Goal: Task Accomplishment & Management: Use online tool/utility

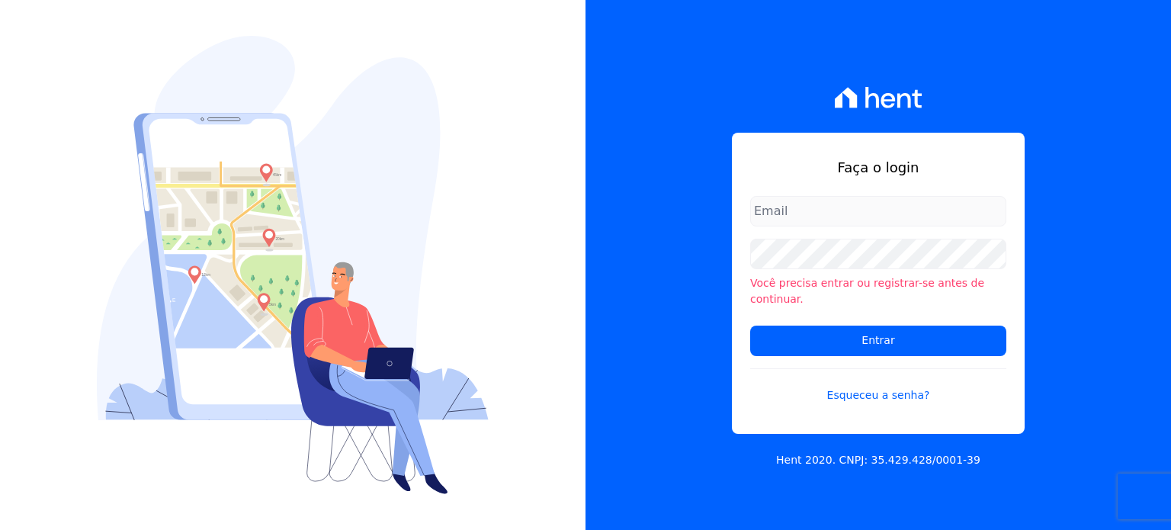
click at [791, 210] on input "email" at bounding box center [878, 211] width 256 height 30
type input "[EMAIL_ADDRESS][PERSON_NAME][DOMAIN_NAME]"
click at [825, 223] on input "[EMAIL_ADDRESS][PERSON_NAME][DOMAIN_NAME]" at bounding box center [878, 211] width 256 height 30
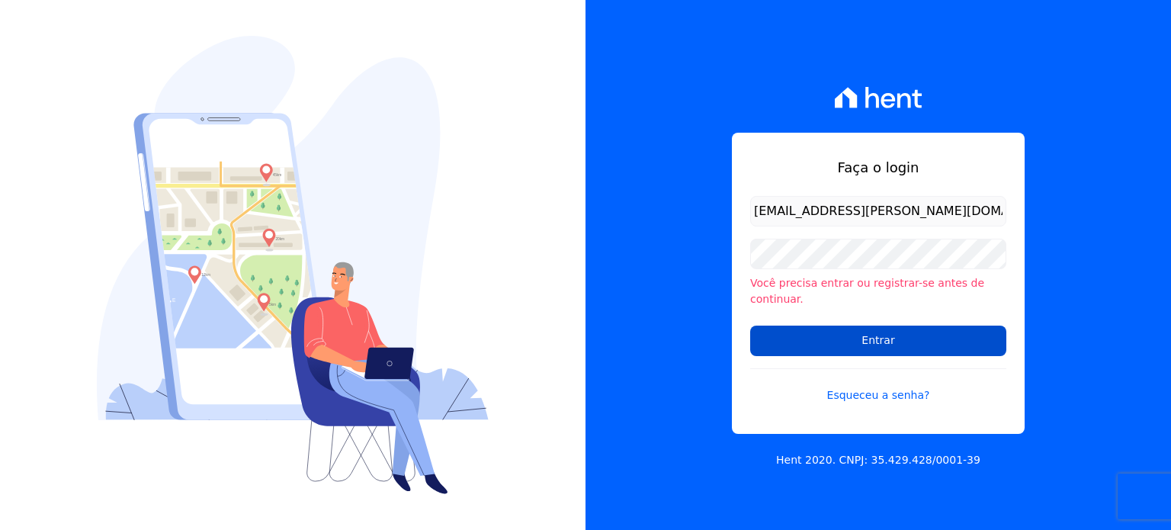
click at [795, 338] on input "Entrar" at bounding box center [878, 340] width 256 height 30
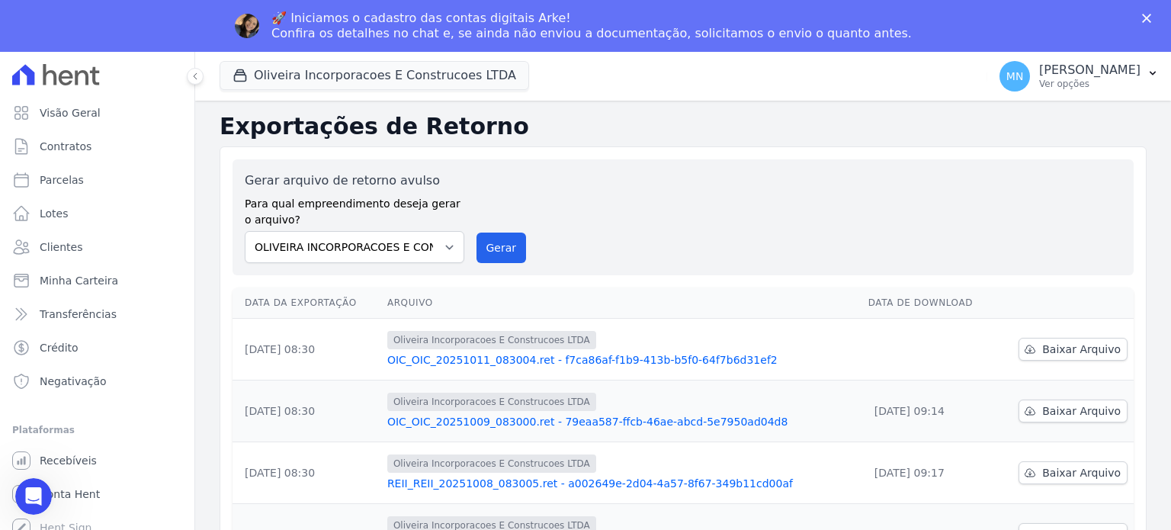
click at [922, 348] on td at bounding box center [928, 350] width 133 height 62
click at [1042, 345] on span "Baixar Arquivo" at bounding box center [1081, 348] width 78 height 15
click at [1033, 344] on link "Baixar Arquivo" at bounding box center [1072, 349] width 109 height 23
click at [76, 490] on span "Conta Hent" at bounding box center [70, 493] width 60 height 15
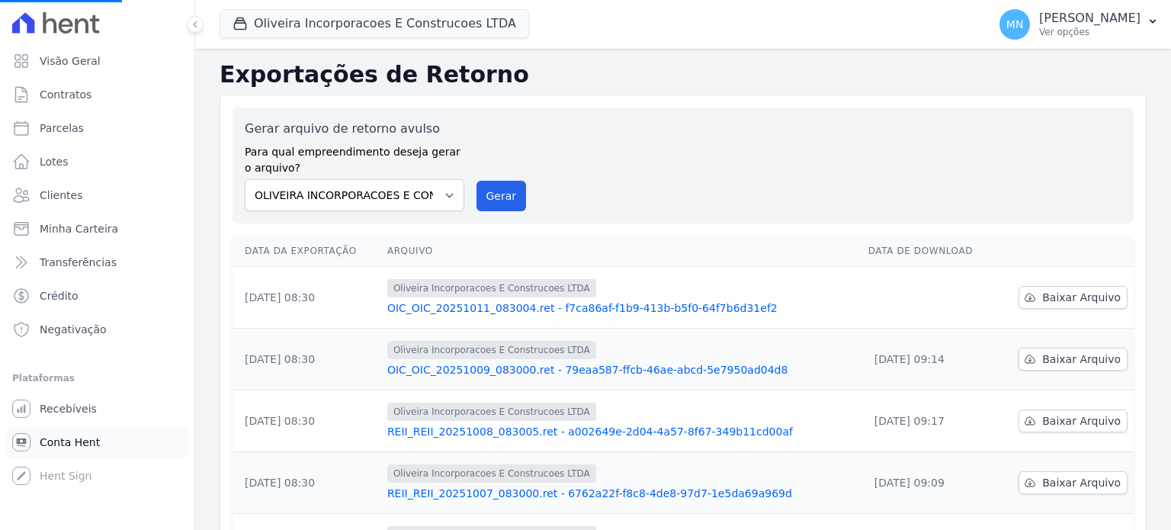
click at [71, 444] on span "Conta Hent" at bounding box center [70, 441] width 60 height 15
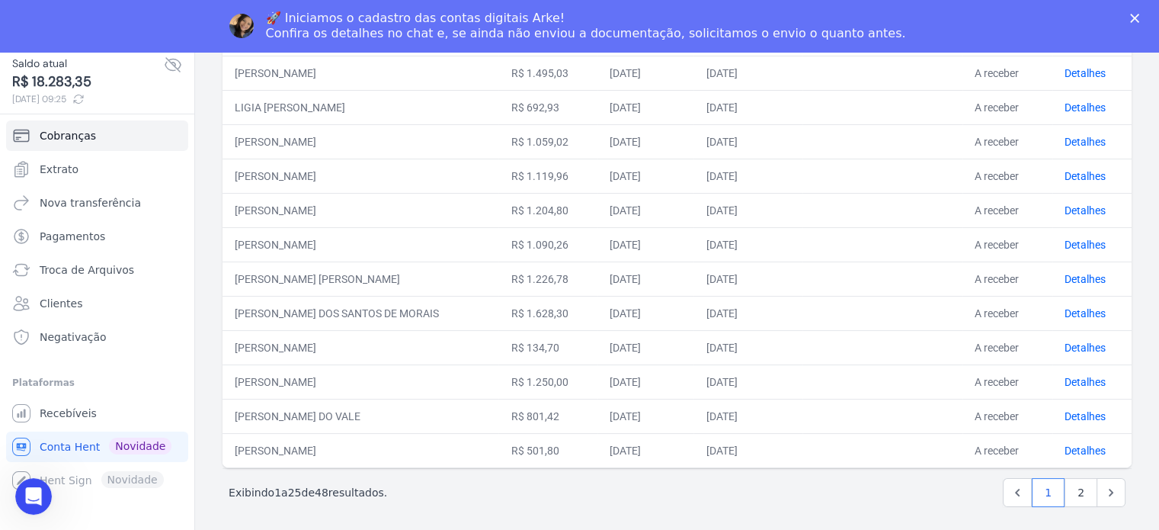
scroll to position [52, 0]
click at [1065, 485] on link "2" at bounding box center [1081, 490] width 33 height 29
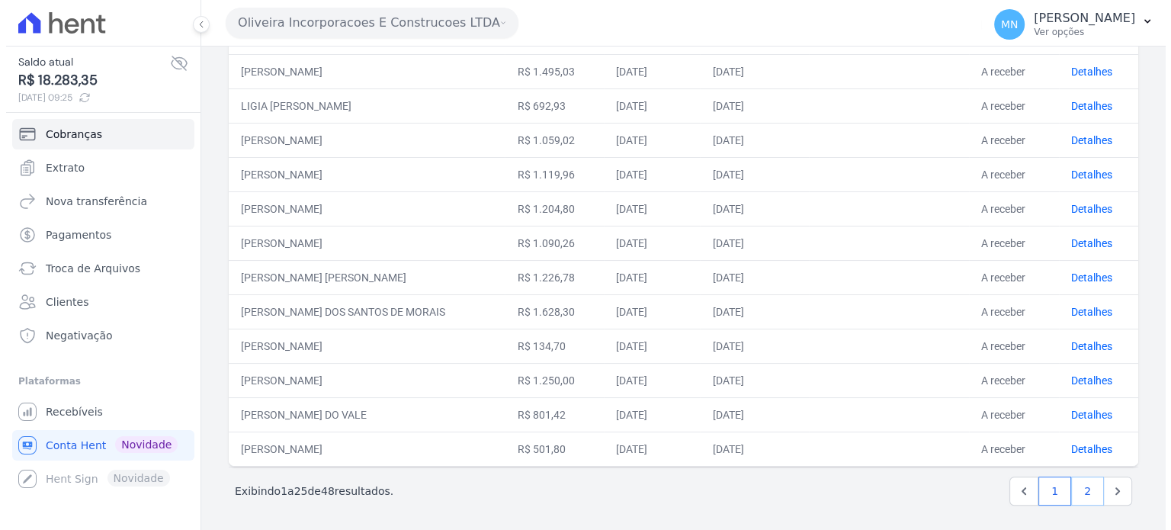
scroll to position [0, 0]
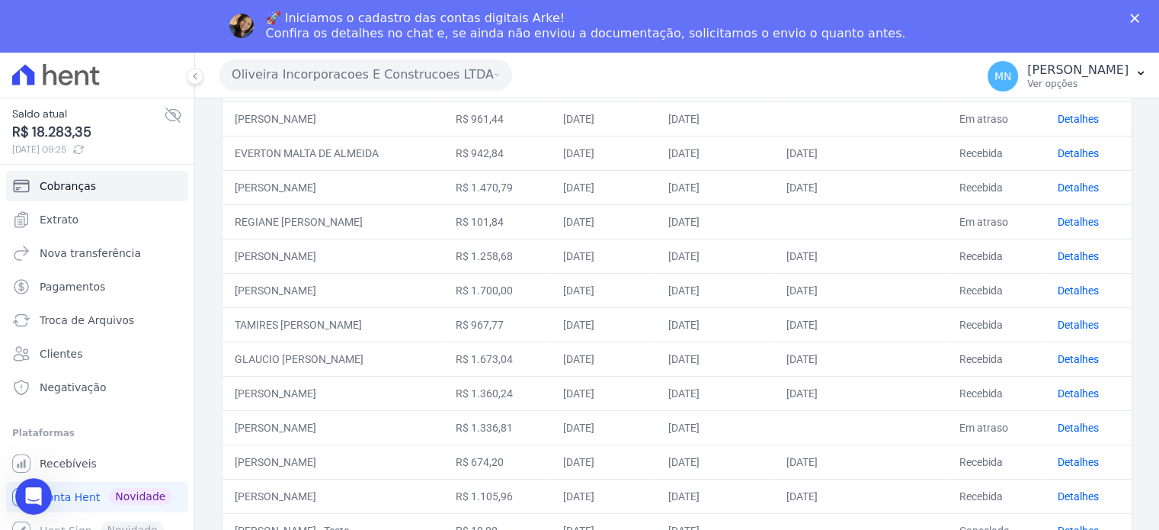
scroll to position [533, 0]
click at [1067, 421] on link "Detalhes" at bounding box center [1078, 425] width 41 height 12
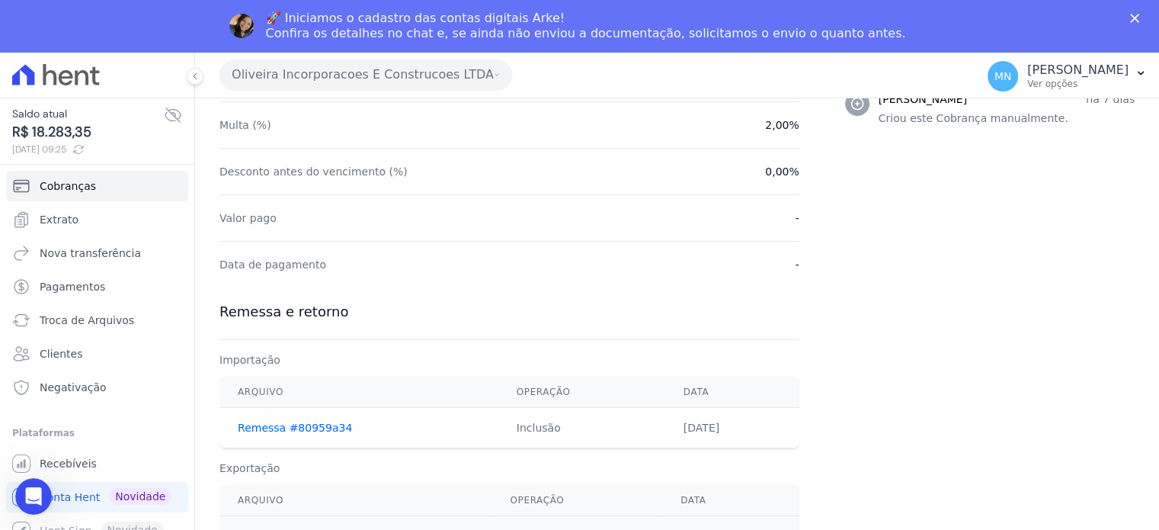
scroll to position [24, 0]
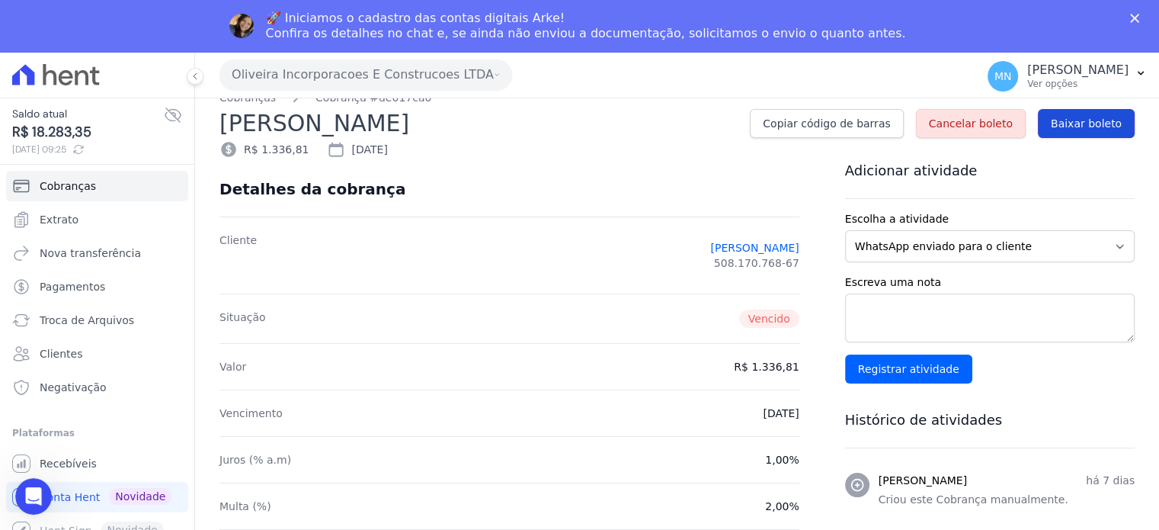
click at [1058, 123] on span "Baixar boleto" at bounding box center [1086, 123] width 71 height 15
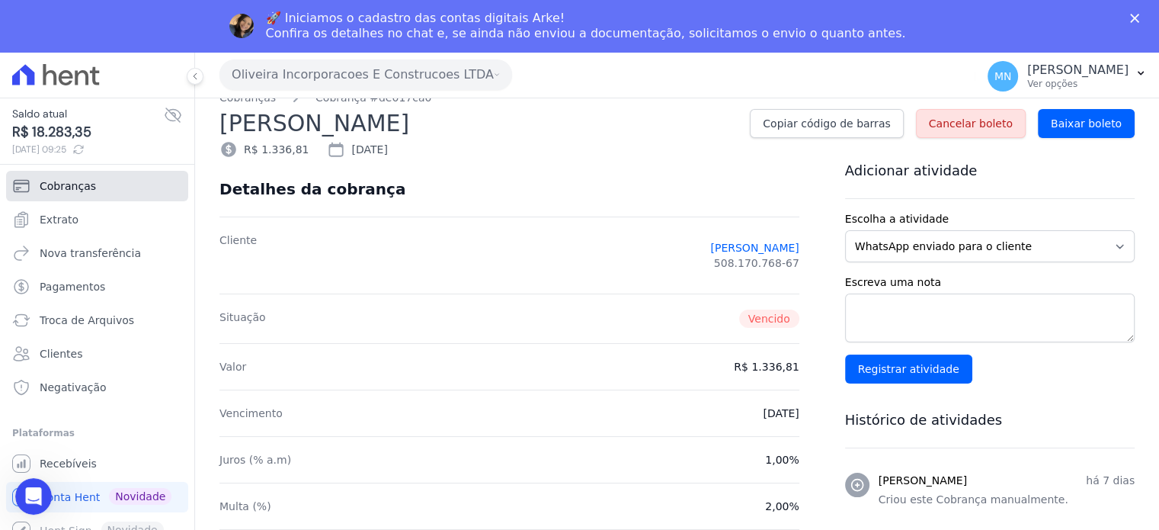
click at [110, 184] on link "Cobranças" at bounding box center [97, 186] width 182 height 30
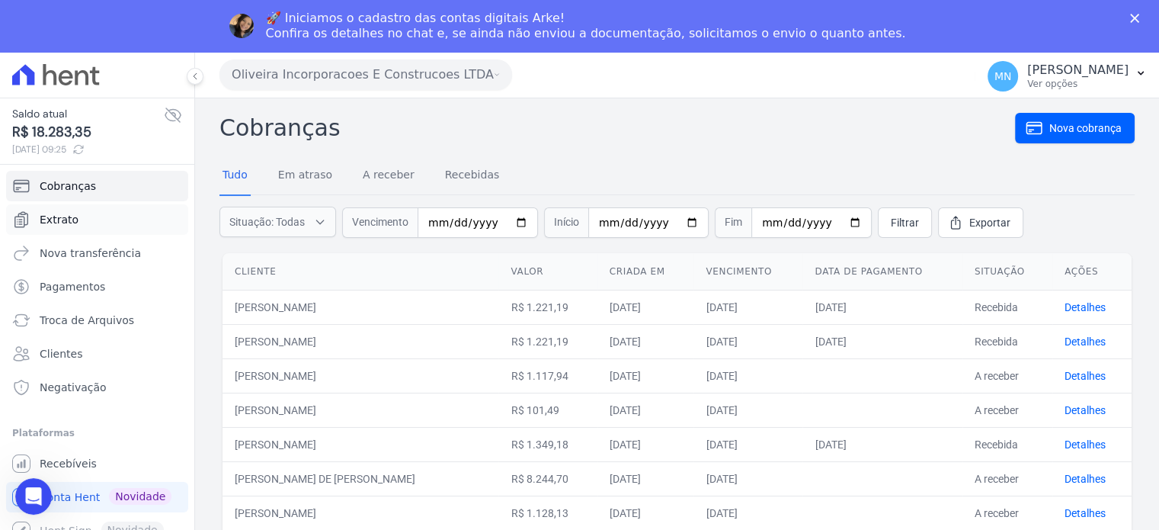
click at [96, 220] on link "Extrato" at bounding box center [97, 219] width 182 height 30
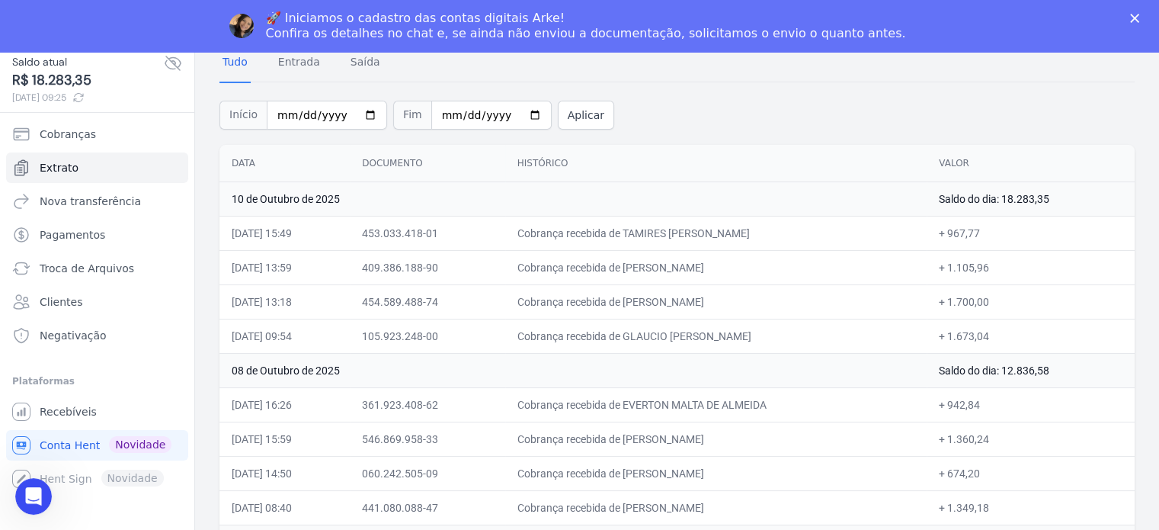
scroll to position [59, 0]
click at [1040, 132] on div "Início 2025-10-01 Fim 2025-10-13 Aplicar" at bounding box center [676, 114] width 915 height 63
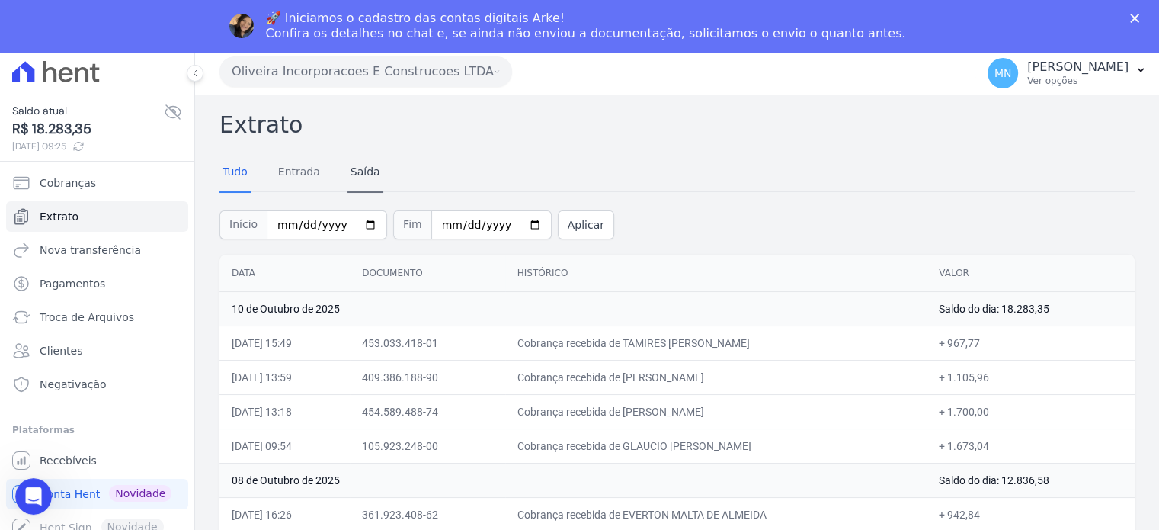
scroll to position [0, 0]
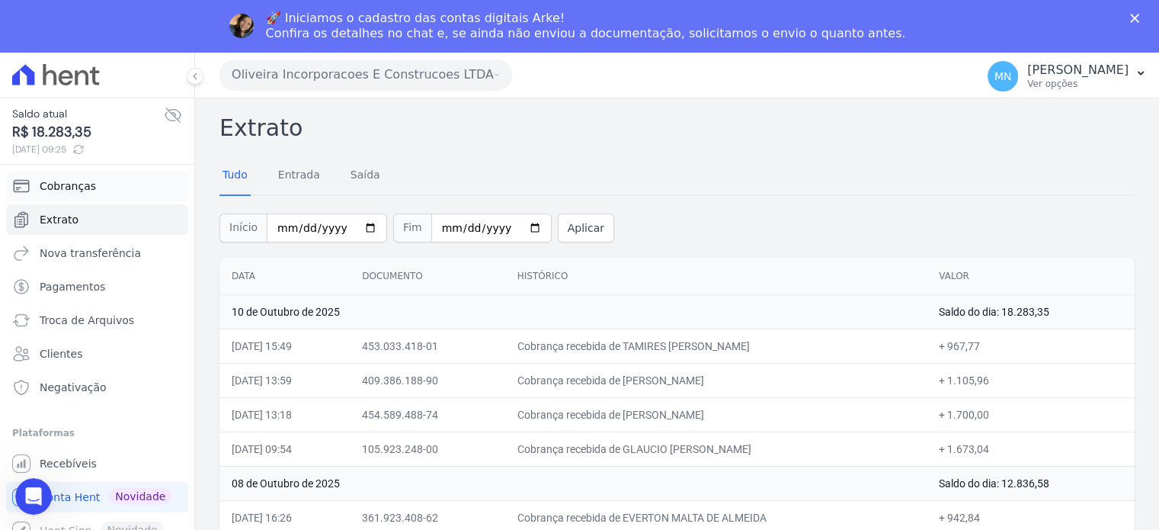
click at [85, 179] on span "Cobranças" at bounding box center [68, 185] width 56 height 15
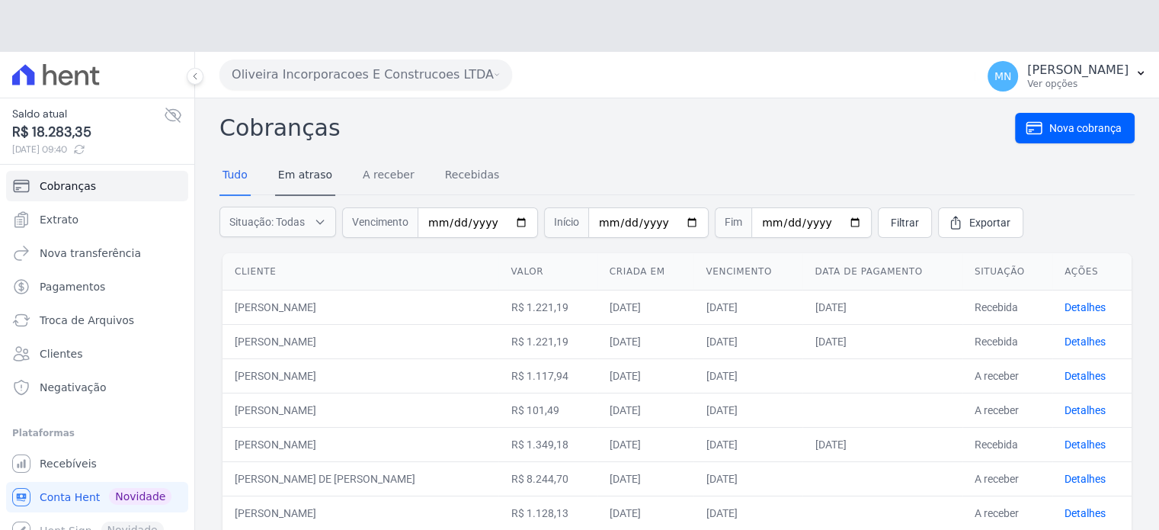
click at [296, 124] on h2 "Cobranças" at bounding box center [617, 128] width 796 height 34
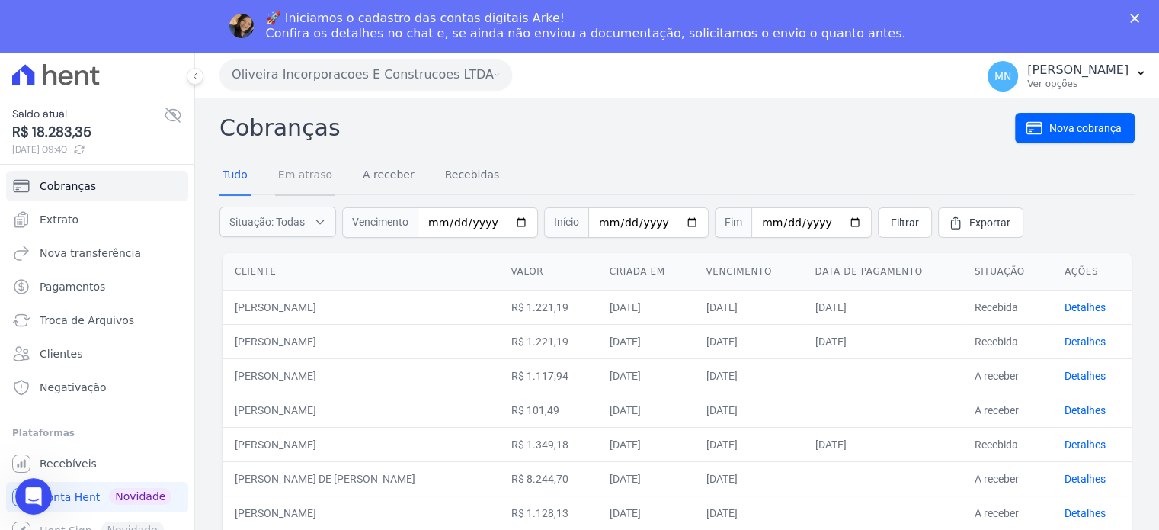
click at [284, 167] on link "Em atraso" at bounding box center [305, 176] width 60 height 40
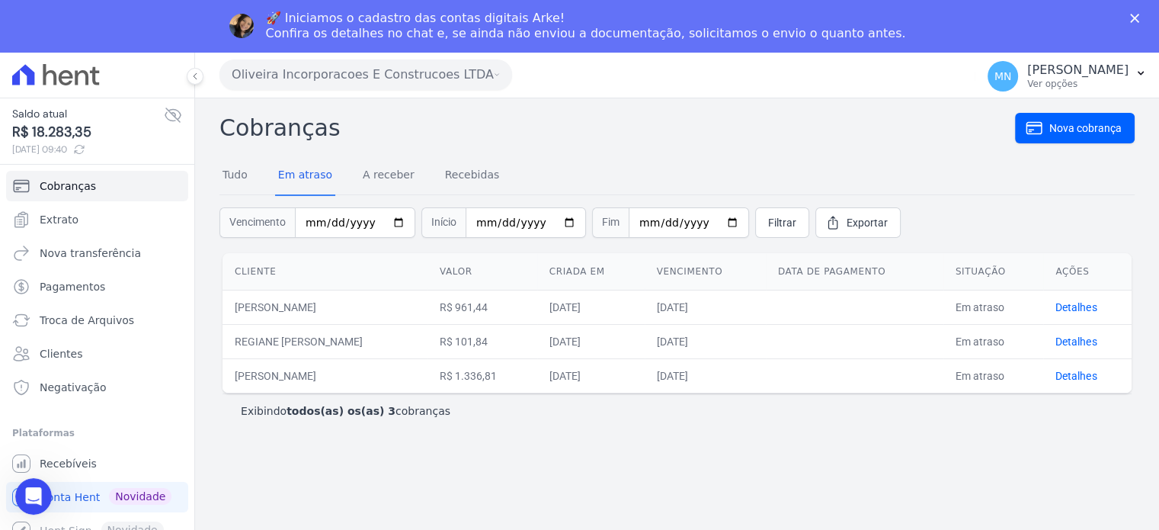
drag, startPoint x: 225, startPoint y: 295, endPoint x: 399, endPoint y: 346, distance: 181.1
click at [399, 346] on tbody "MICAELA CRISTINE OLIVEIRA DA SILVA R$ 961,44 06/10/2025 10/10/2025 Em atraso De…" at bounding box center [677, 341] width 909 height 103
click at [489, 445] on div "Cobranças Nova cobrança Tudo Em atraso A receber Recebidas Vencimento Início Fi…" at bounding box center [677, 339] width 964 height 483
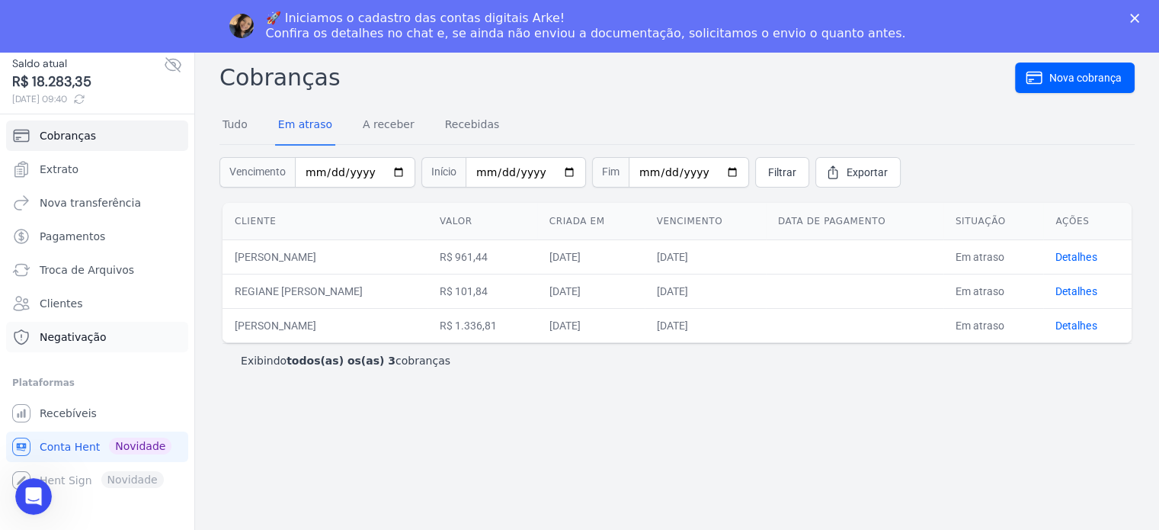
scroll to position [52, 0]
click at [632, 461] on div "Cobranças Nova cobrança Tudo Em atraso A receber Recebidas Vencimento Início Fi…" at bounding box center [677, 287] width 964 height 483
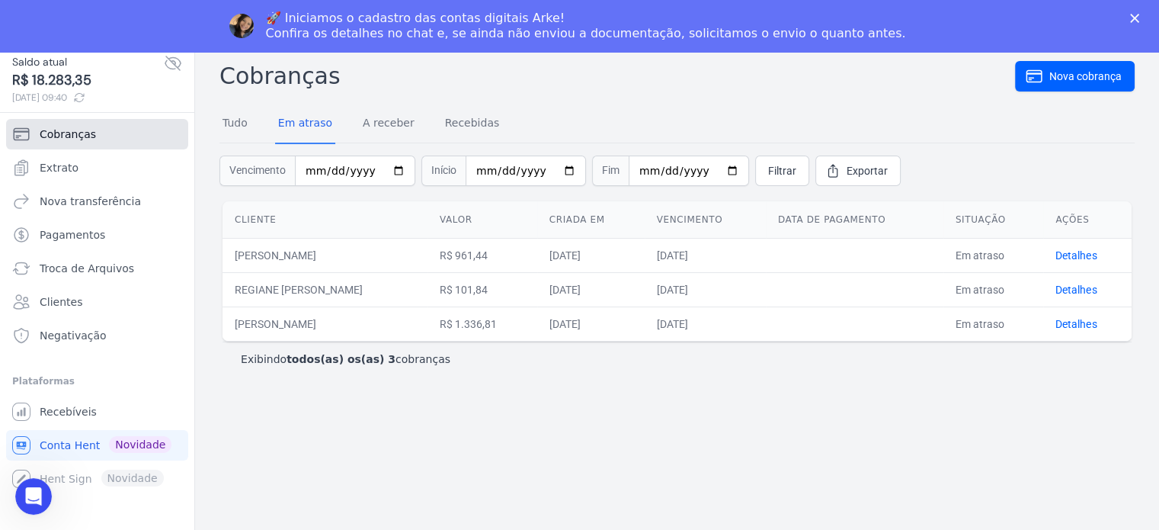
click at [84, 141] on span "Cobranças" at bounding box center [68, 134] width 56 height 15
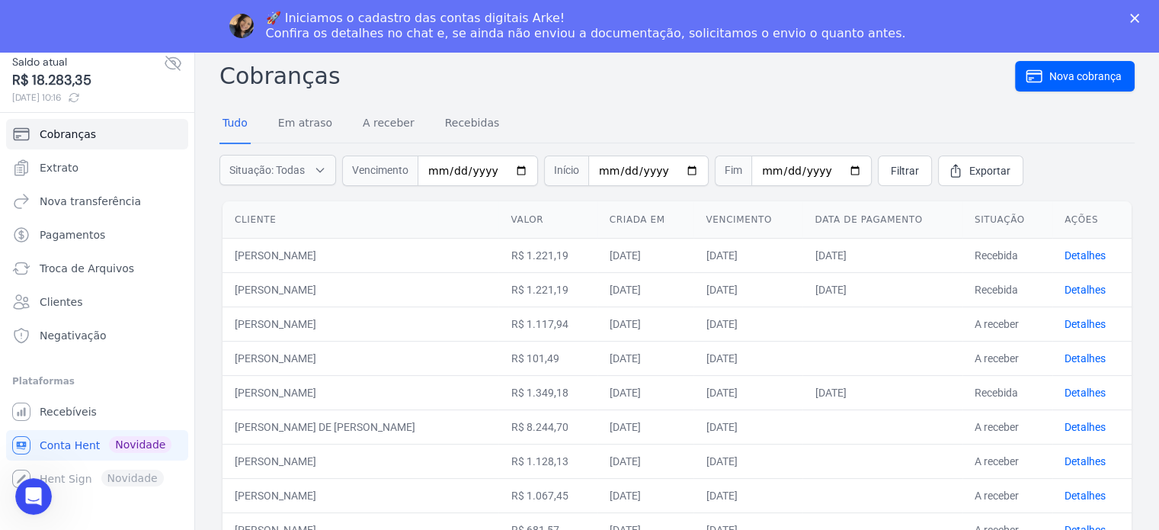
drag, startPoint x: 546, startPoint y: 334, endPoint x: 605, endPoint y: 338, distance: 59.6
click at [597, 338] on td "R$ 1.117,94" at bounding box center [547, 323] width 98 height 34
drag, startPoint x: 623, startPoint y: 323, endPoint x: 697, endPoint y: 327, distance: 74.0
click at [694, 327] on td "06/10/2025" at bounding box center [646, 323] width 97 height 34
drag, startPoint x: 716, startPoint y: 324, endPoint x: 814, endPoint y: 322, distance: 97.6
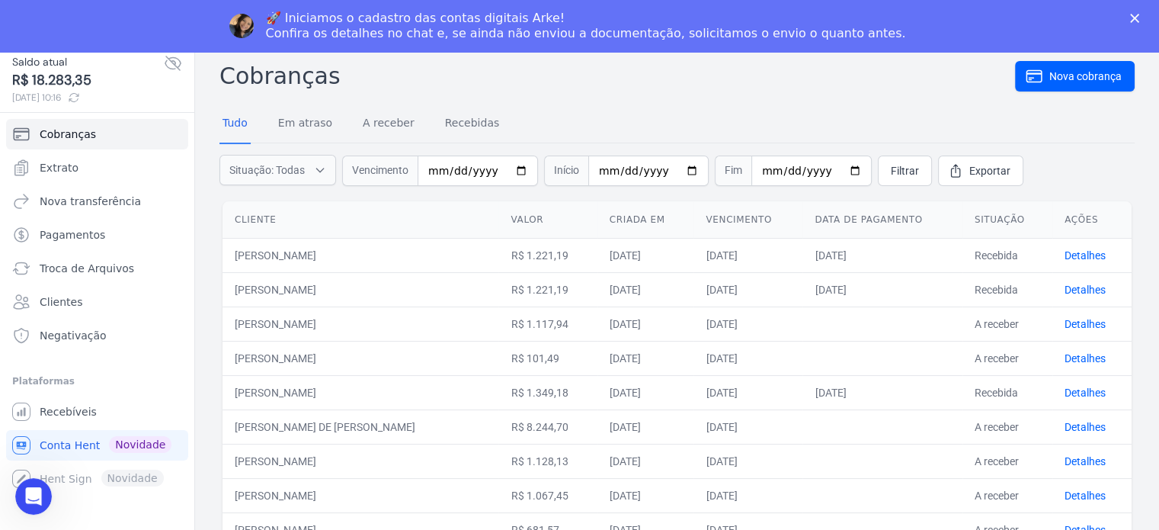
click at [814, 322] on tr "JOAO LUCAS FOGACA DA SILVA R$ 1.117,94 06/10/2025 30/10/2025 A receber Detalhes" at bounding box center [677, 323] width 909 height 34
drag, startPoint x: 966, startPoint y: 322, endPoint x: 1046, endPoint y: 316, distance: 79.5
click at [1028, 328] on td "A receber" at bounding box center [1008, 323] width 90 height 34
drag, startPoint x: 1052, startPoint y: 318, endPoint x: 1113, endPoint y: 326, distance: 61.5
click at [1113, 326] on td "Detalhes" at bounding box center [1092, 323] width 79 height 34
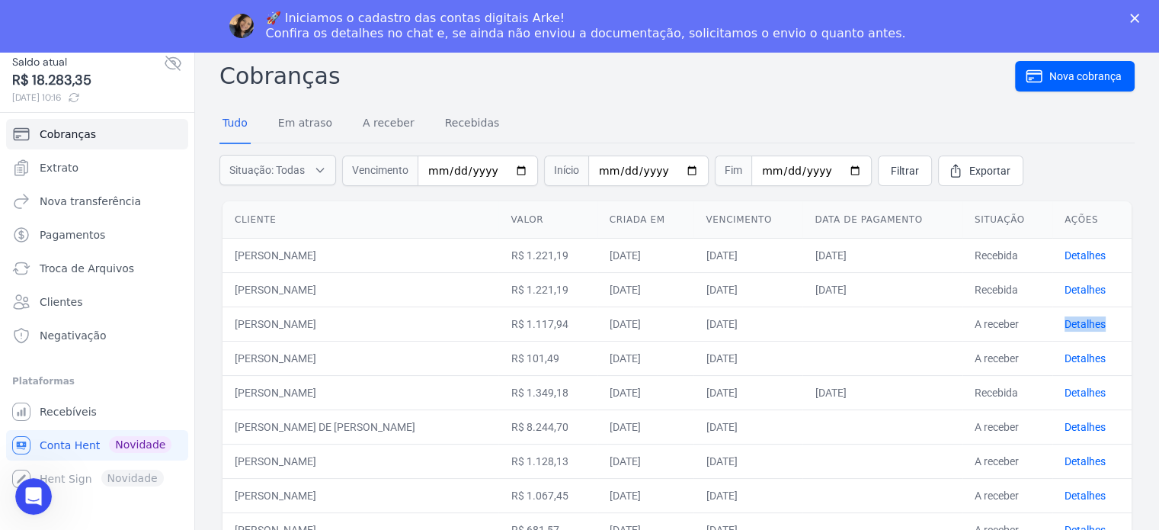
drag, startPoint x: 233, startPoint y: 358, endPoint x: 370, endPoint y: 368, distance: 136.8
click at [370, 368] on td "ANA MARIA DE MATOS" at bounding box center [361, 358] width 276 height 34
drag, startPoint x: 524, startPoint y: 360, endPoint x: 607, endPoint y: 360, distance: 82.3
click at [597, 362] on td "R$ 101,49" at bounding box center [547, 358] width 98 height 34
drag, startPoint x: 626, startPoint y: 356, endPoint x: 701, endPoint y: 360, distance: 74.8
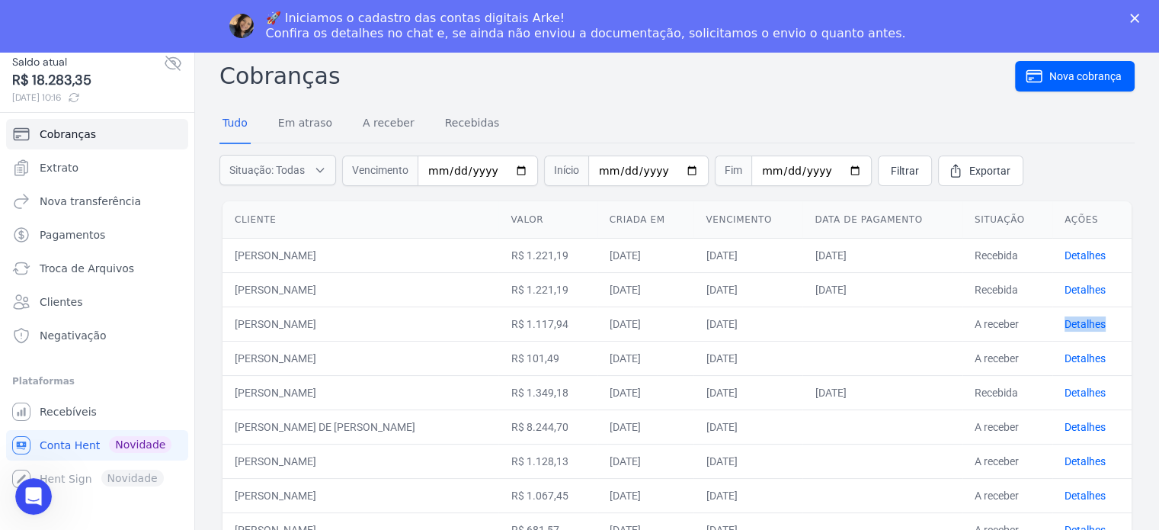
click at [694, 361] on td "06/10/2025" at bounding box center [646, 358] width 97 height 34
drag, startPoint x: 722, startPoint y: 356, endPoint x: 800, endPoint y: 357, distance: 77.8
click at [800, 357] on td "30/10/2025" at bounding box center [748, 358] width 109 height 34
drag, startPoint x: 914, startPoint y: 353, endPoint x: 988, endPoint y: 349, distance: 74.0
click at [915, 353] on td at bounding box center [882, 358] width 159 height 34
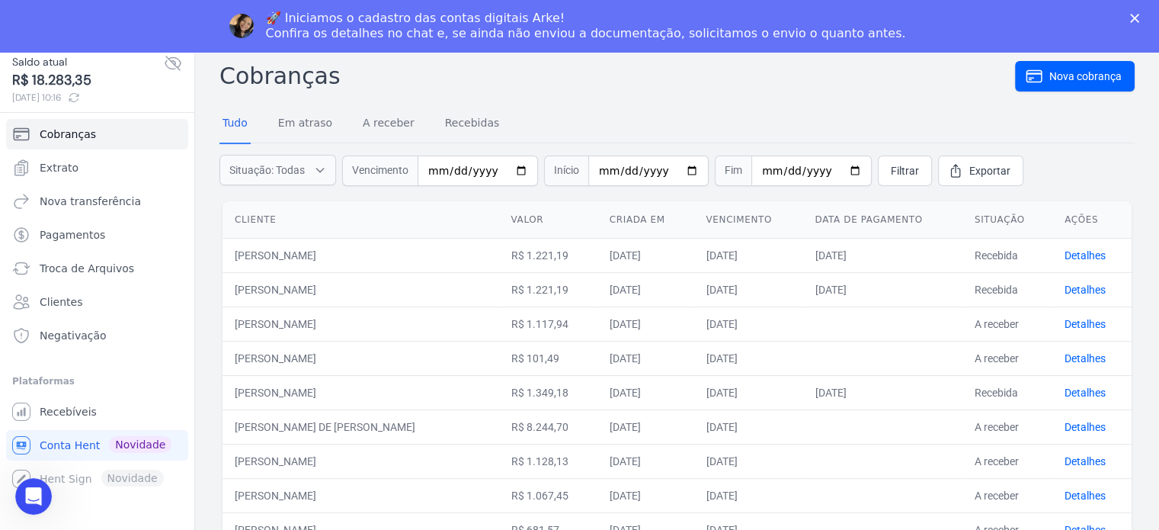
drag, startPoint x: 970, startPoint y: 356, endPoint x: 1024, endPoint y: 365, distance: 54.1
click at [1024, 365] on td "A receber" at bounding box center [1008, 358] width 90 height 34
drag, startPoint x: 1050, startPoint y: 359, endPoint x: 1094, endPoint y: 360, distance: 43.5
click at [1094, 360] on td "Detalhes" at bounding box center [1092, 358] width 79 height 34
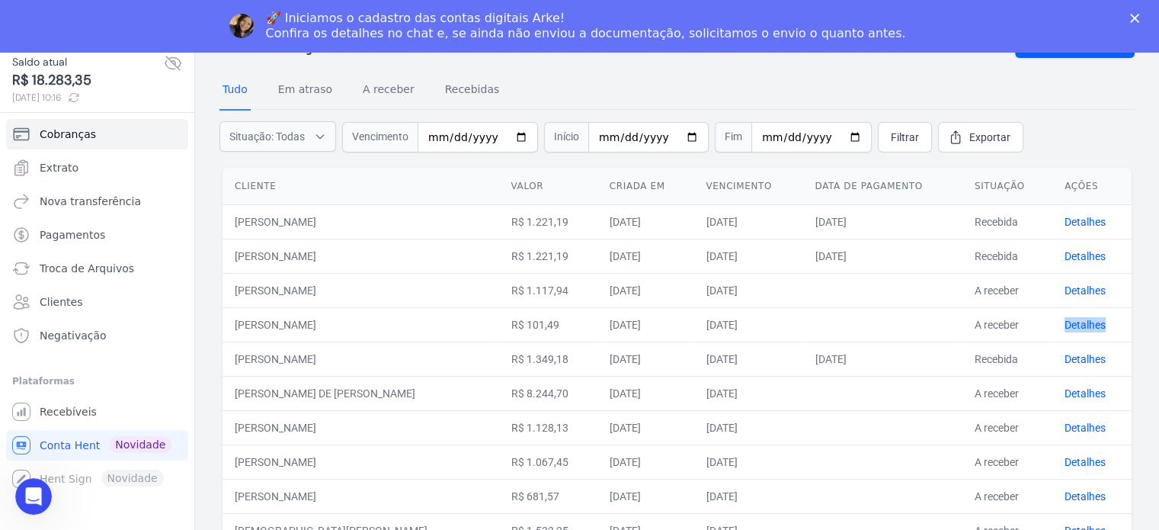
scroll to position [76, 0]
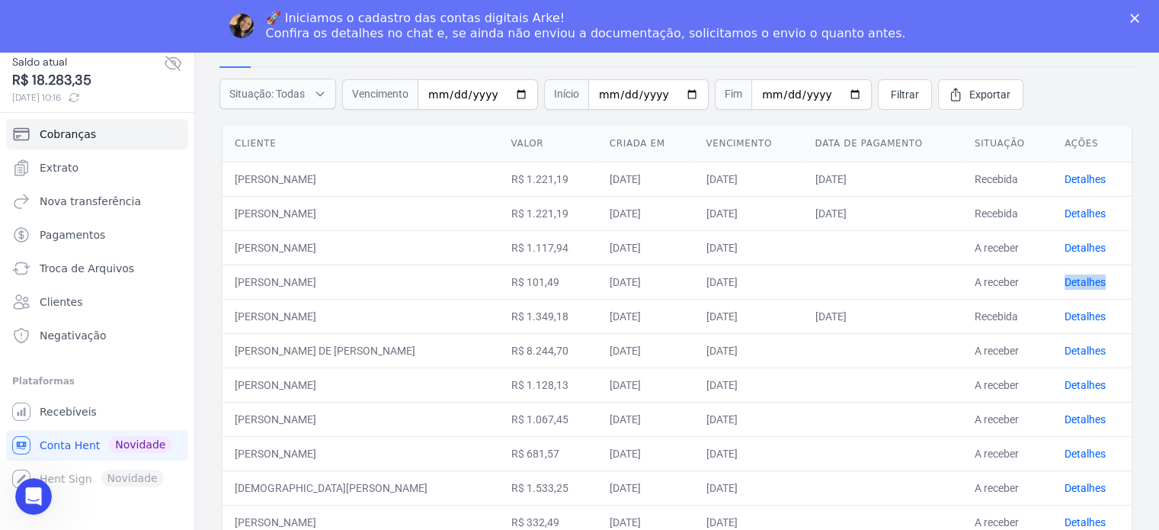
drag, startPoint x: 232, startPoint y: 317, endPoint x: 346, endPoint y: 332, distance: 114.6
click at [464, 318] on td "WILLIAM DA SILVA" at bounding box center [361, 316] width 276 height 34
drag, startPoint x: 533, startPoint y: 312, endPoint x: 601, endPoint y: 320, distance: 68.3
click at [597, 320] on td "R$ 1.349,18" at bounding box center [547, 316] width 98 height 34
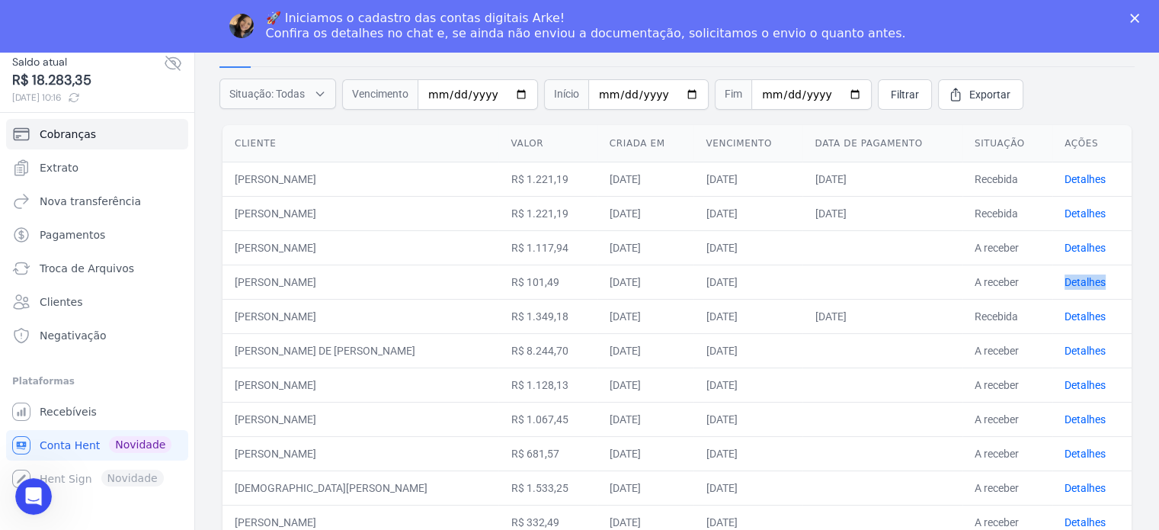
drag, startPoint x: 623, startPoint y: 316, endPoint x: 673, endPoint y: 328, distance: 51.0
click at [672, 328] on td "06/10/2025" at bounding box center [646, 316] width 97 height 34
click at [748, 325] on td "30/10/2025" at bounding box center [748, 316] width 109 height 34
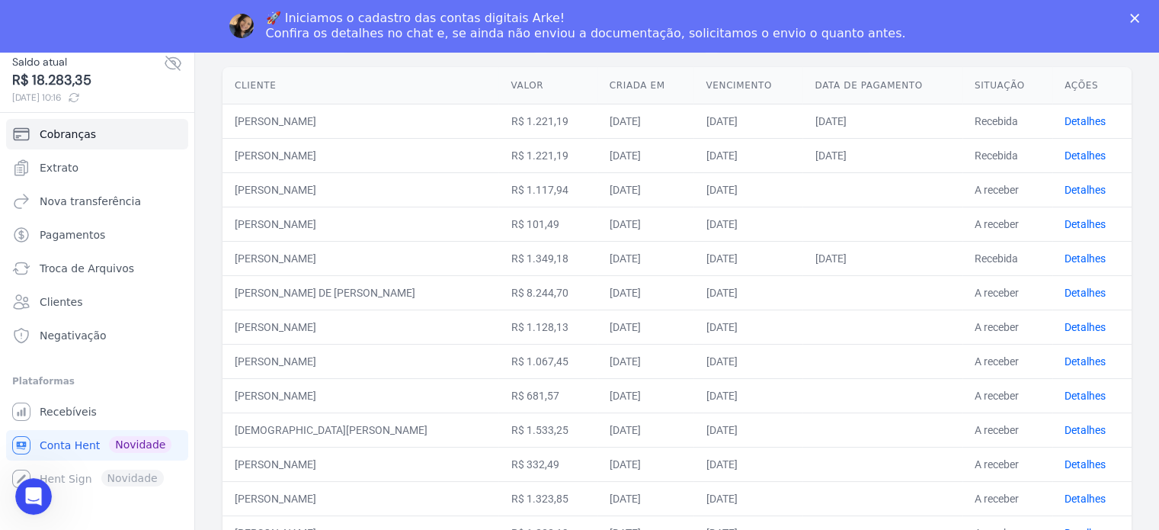
scroll to position [0, 0]
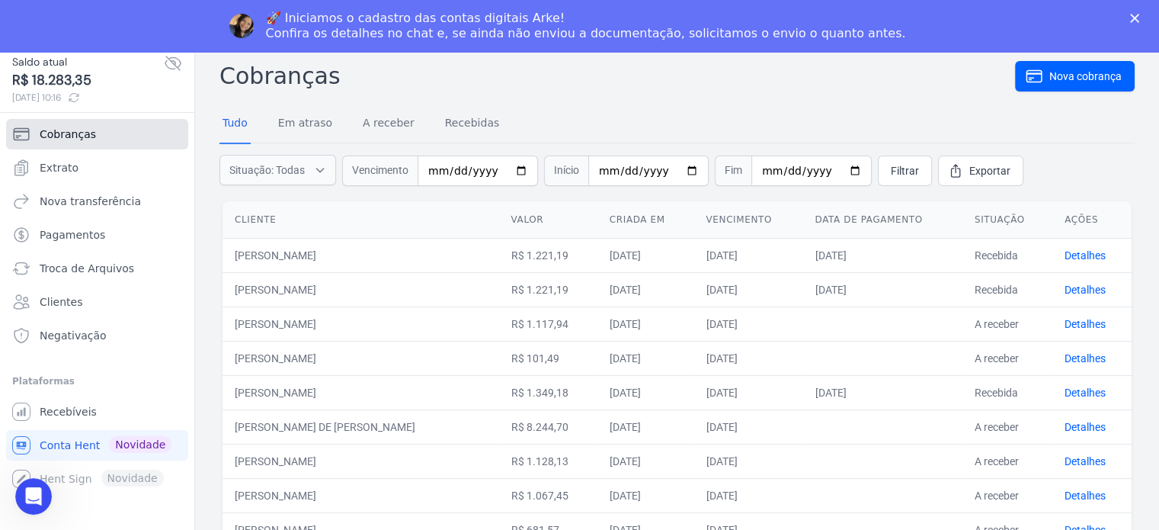
click at [61, 129] on span "Cobranças" at bounding box center [68, 134] width 56 height 15
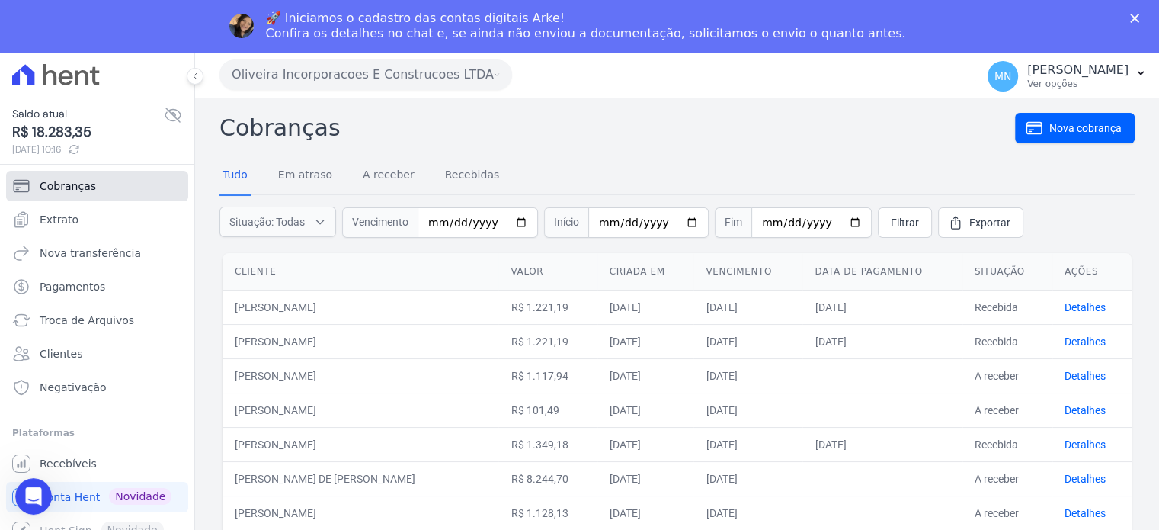
click at [64, 188] on span "Cobranças" at bounding box center [68, 185] width 56 height 15
click at [178, 114] on icon at bounding box center [173, 115] width 18 height 18
click at [174, 118] on icon at bounding box center [173, 115] width 18 height 18
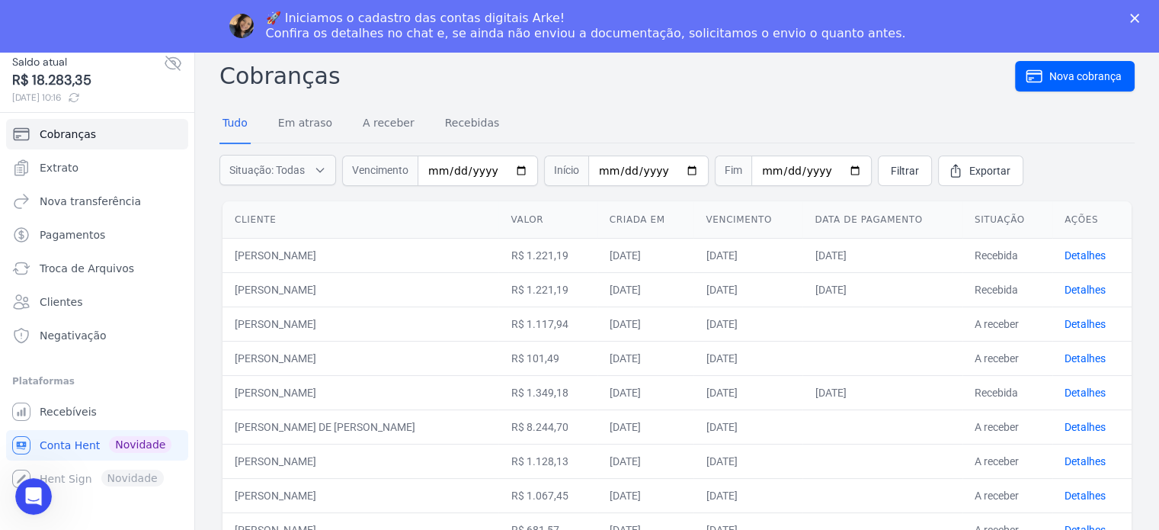
click at [173, 66] on icon at bounding box center [173, 63] width 18 height 18
click at [172, 66] on icon at bounding box center [173, 63] width 18 height 18
click at [80, 97] on icon at bounding box center [74, 97] width 12 height 12
click at [61, 207] on span "Nova transferência" at bounding box center [90, 201] width 101 height 15
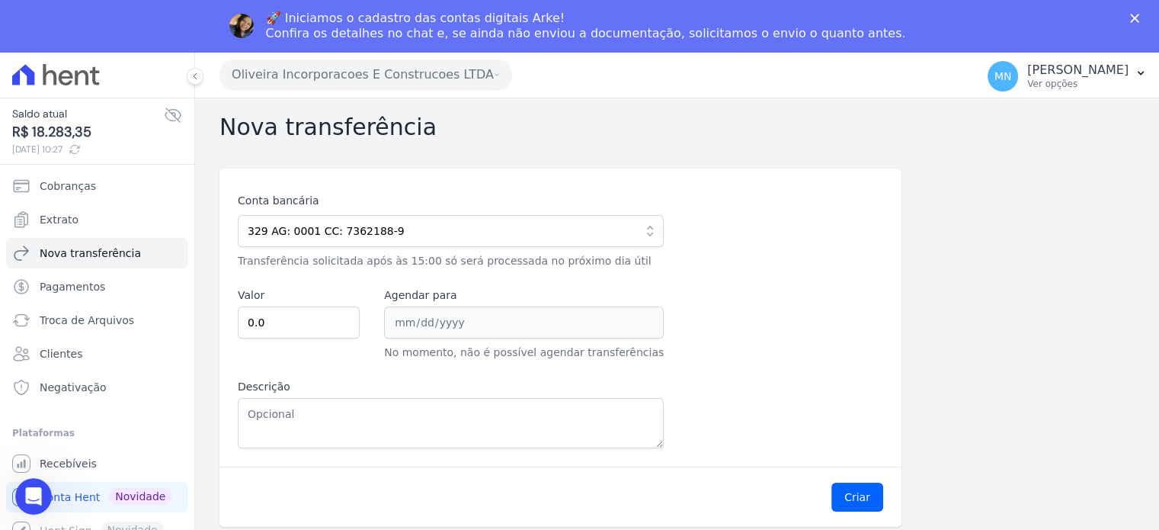
click at [177, 114] on icon at bounding box center [173, 115] width 18 height 18
click at [174, 120] on icon at bounding box center [173, 115] width 18 height 18
click at [88, 192] on span "Cobranças" at bounding box center [68, 185] width 56 height 15
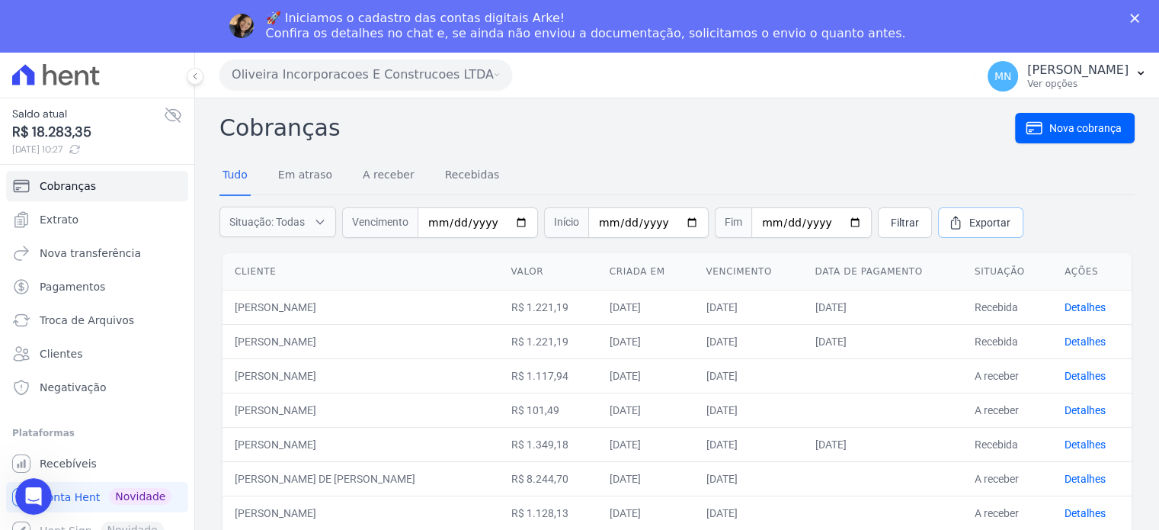
click at [941, 222] on link "Exportar" at bounding box center [980, 222] width 85 height 30
click at [852, 127] on h2 "Cobranças" at bounding box center [617, 128] width 796 height 34
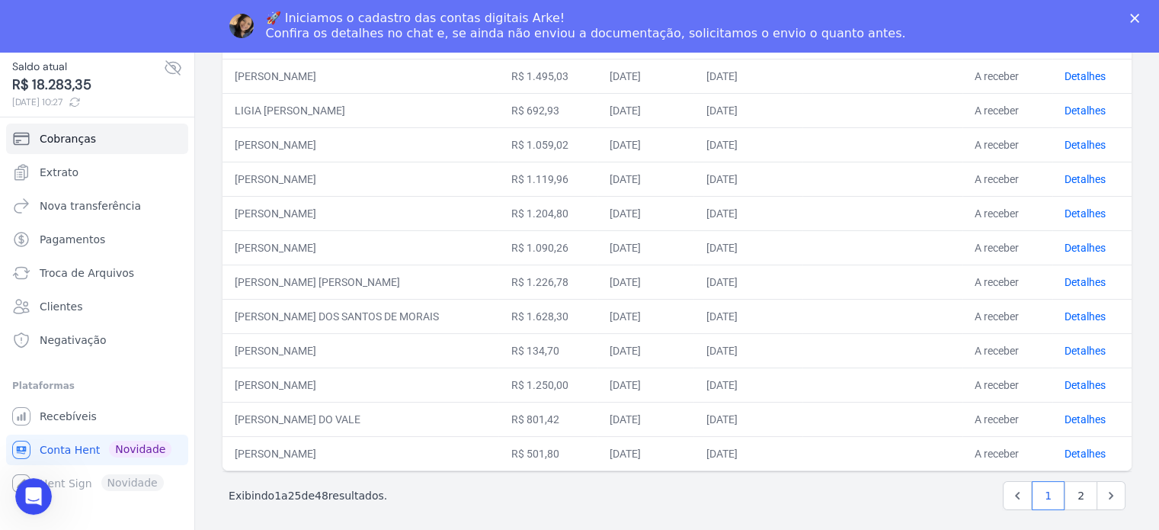
scroll to position [52, 0]
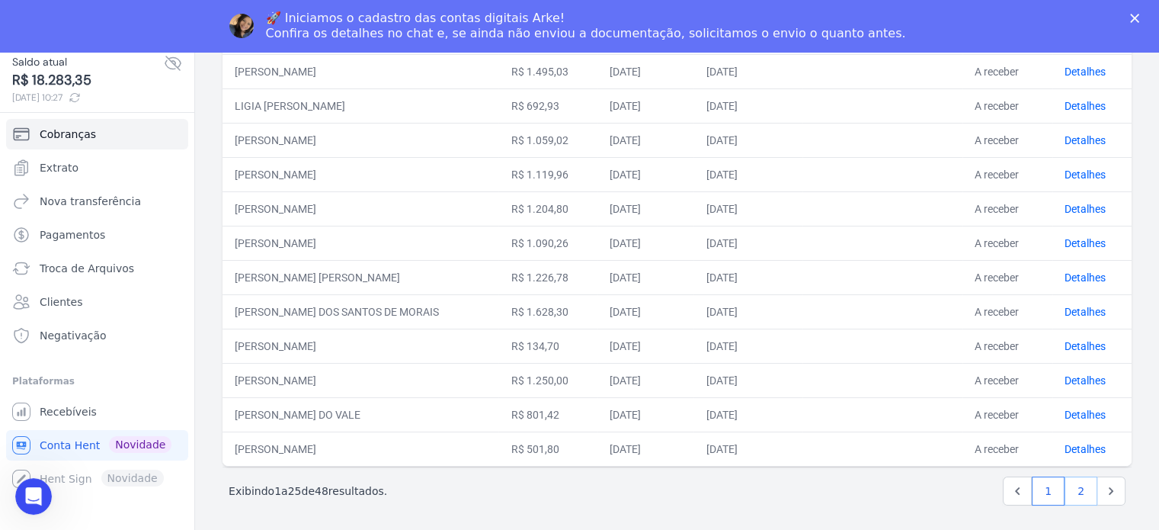
click at [1073, 489] on link "2" at bounding box center [1081, 490] width 33 height 29
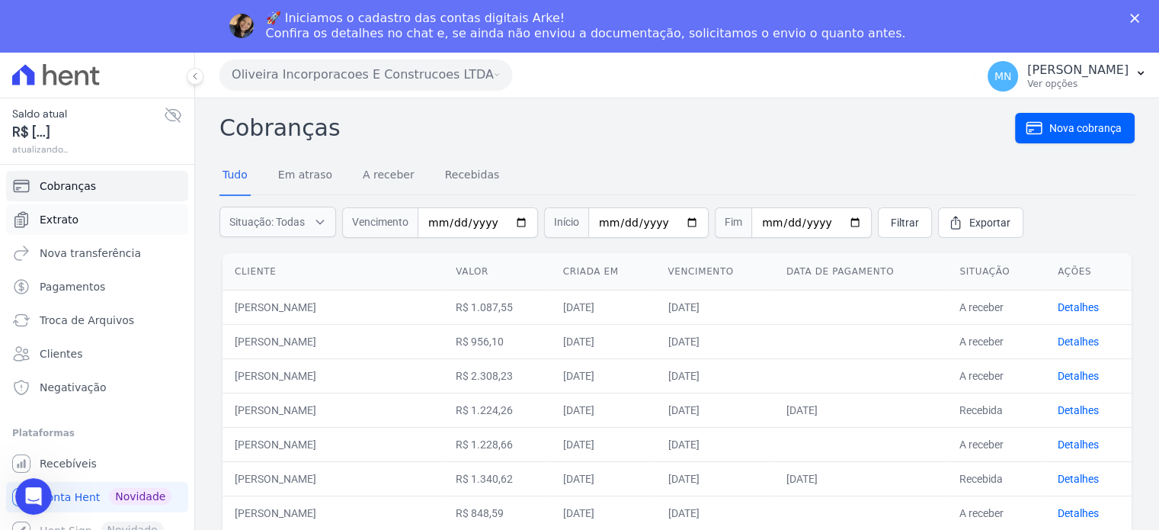
click at [96, 216] on link "Extrato" at bounding box center [97, 219] width 182 height 30
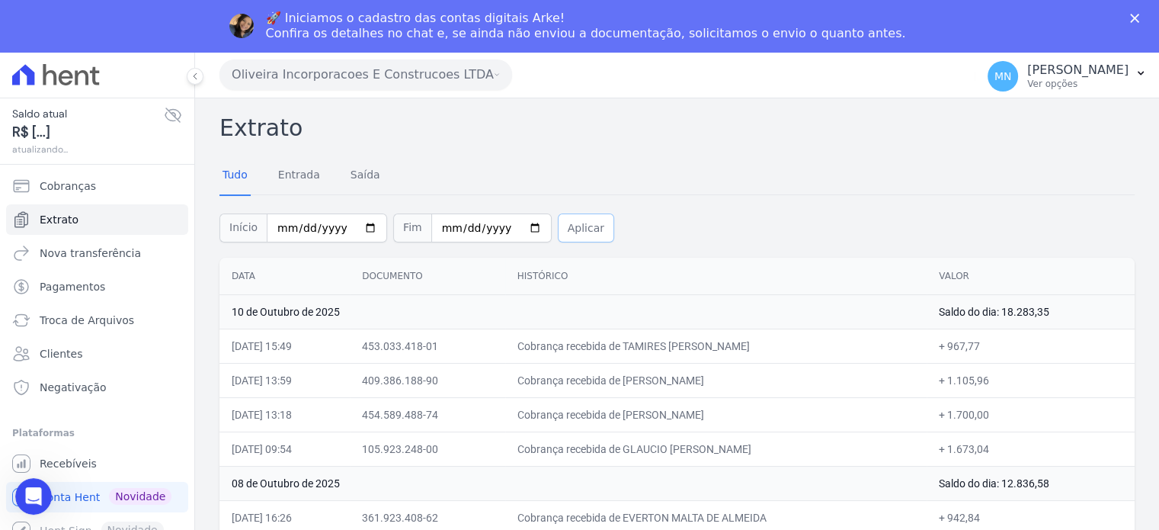
click at [562, 227] on button "Aplicar" at bounding box center [586, 227] width 56 height 29
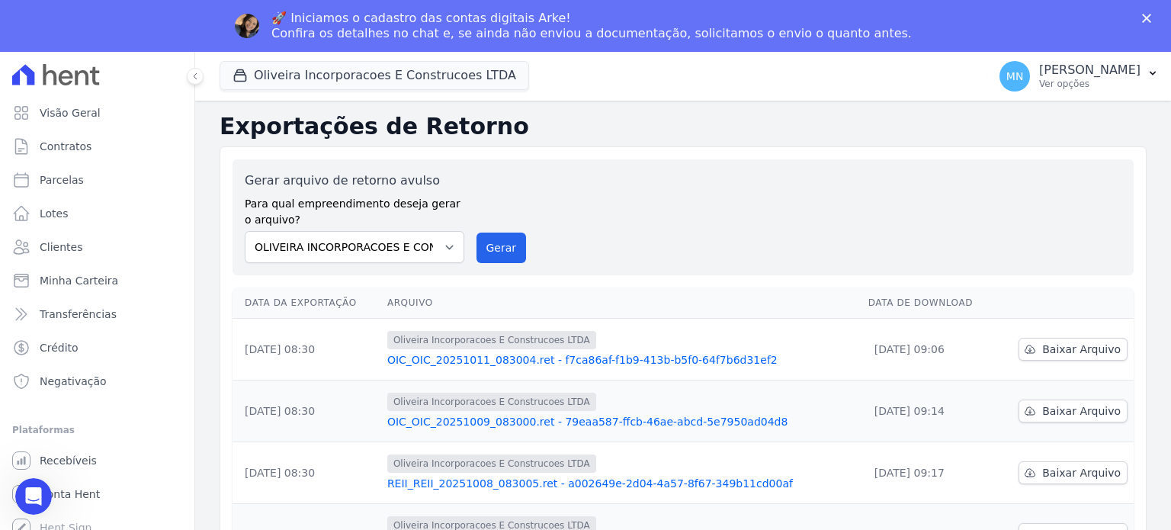
click at [549, 130] on h2 "Exportações de Retorno" at bounding box center [682, 126] width 927 height 27
drag, startPoint x: 228, startPoint y: 125, endPoint x: 508, endPoint y: 143, distance: 281.1
click at [508, 143] on div "Exportações de Retorno Gerar arquivo de retorno avulso Para qual empreendimento…" at bounding box center [682, 455] width 927 height 685
click at [215, 123] on div "Exportações de Retorno Gerar arquivo de retorno avulso Para qual empreendimento…" at bounding box center [683, 456] width 976 height 710
drag, startPoint x: 222, startPoint y: 124, endPoint x: 497, endPoint y: 130, distance: 275.2
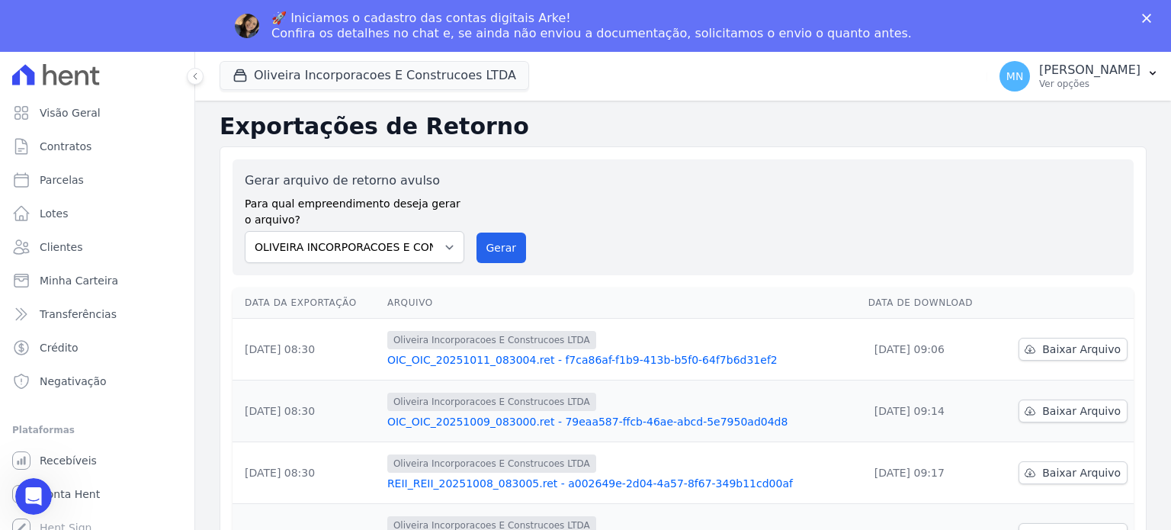
click at [479, 130] on h2 "Exportações de Retorno" at bounding box center [682, 126] width 927 height 27
drag, startPoint x: 623, startPoint y: 163, endPoint x: 883, endPoint y: 95, distance: 268.8
click at [624, 163] on div "Gerar arquivo de retorno avulso Para qual empreendimento deseja gerar o arquivo…" at bounding box center [682, 217] width 901 height 116
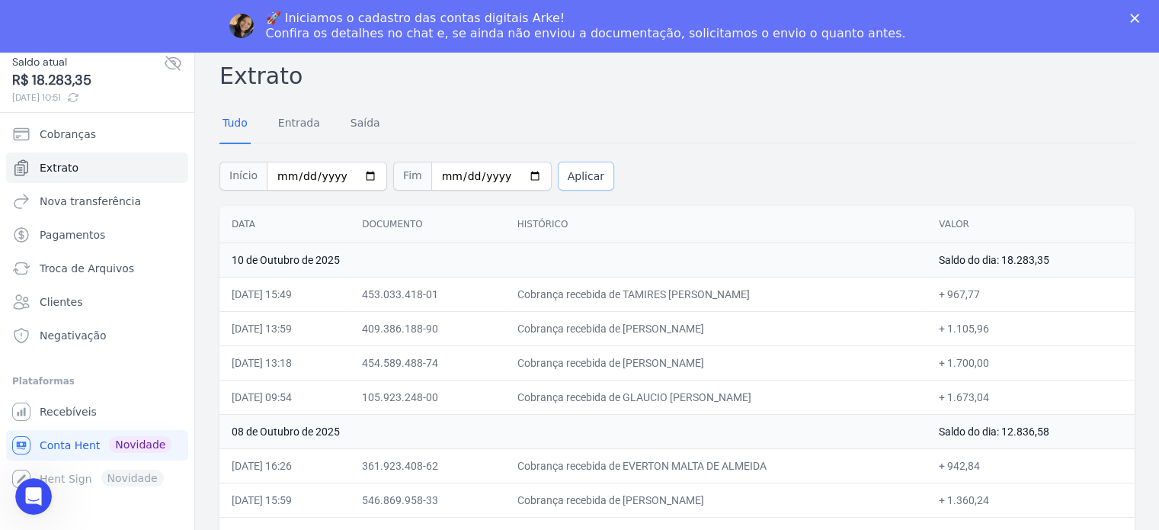
click at [558, 181] on button "Aplicar" at bounding box center [586, 176] width 56 height 29
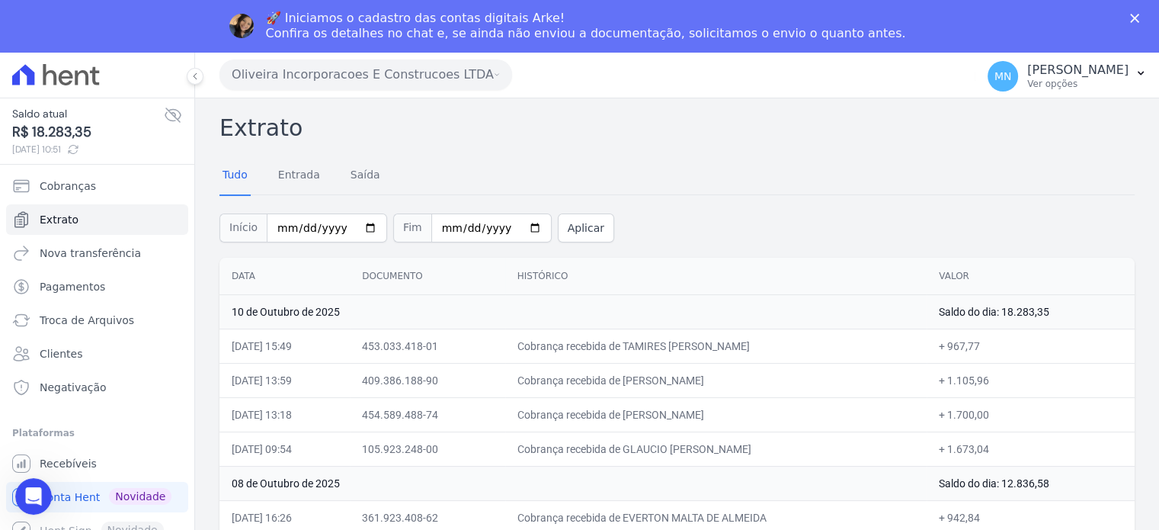
click at [1139, 16] on polygon "Fechar" at bounding box center [1134, 18] width 9 height 9
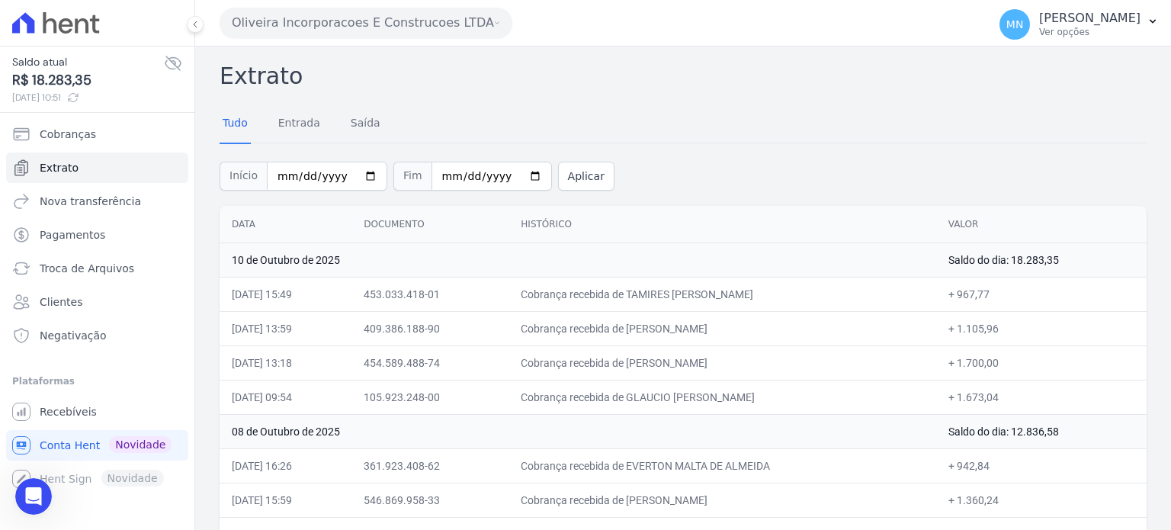
click at [1003, 221] on th "Valor" at bounding box center [1041, 224] width 210 height 37
click at [90, 237] on span "Pagamentos" at bounding box center [73, 234] width 66 height 15
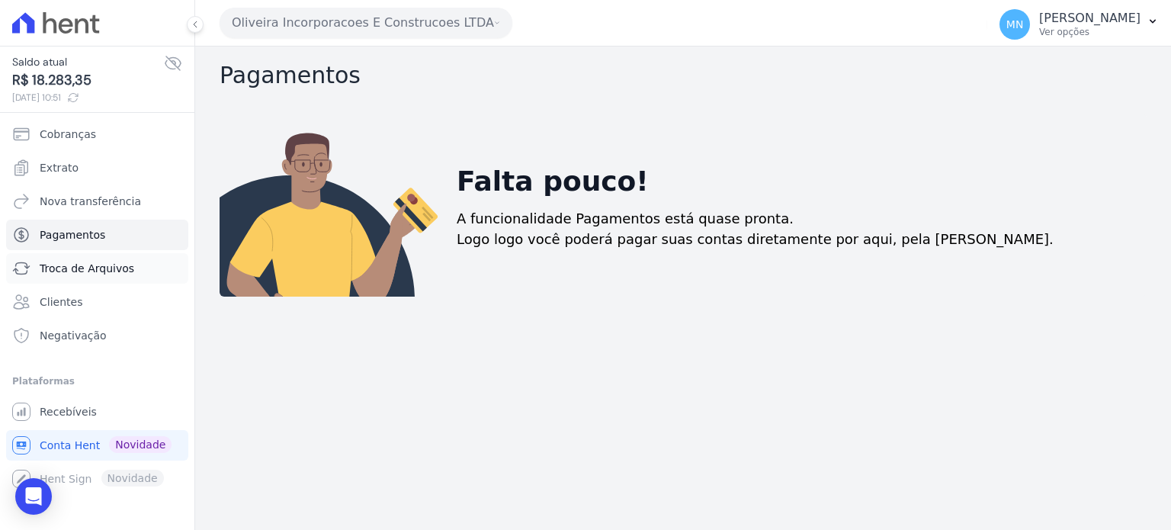
click at [98, 268] on span "Troca de Arquivos" at bounding box center [87, 268] width 95 height 15
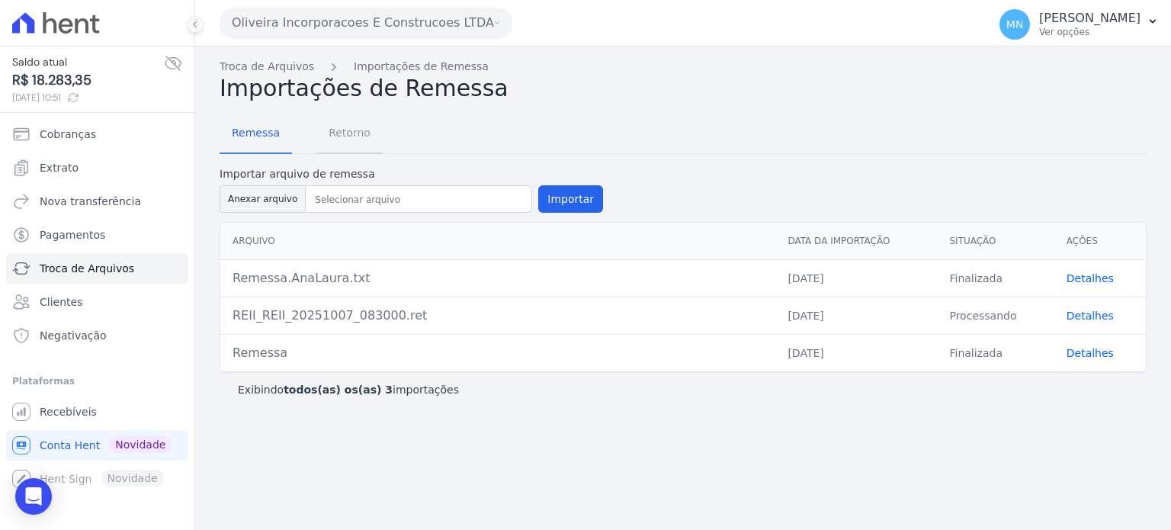
click at [340, 134] on span "Retorno" at bounding box center [349, 132] width 60 height 30
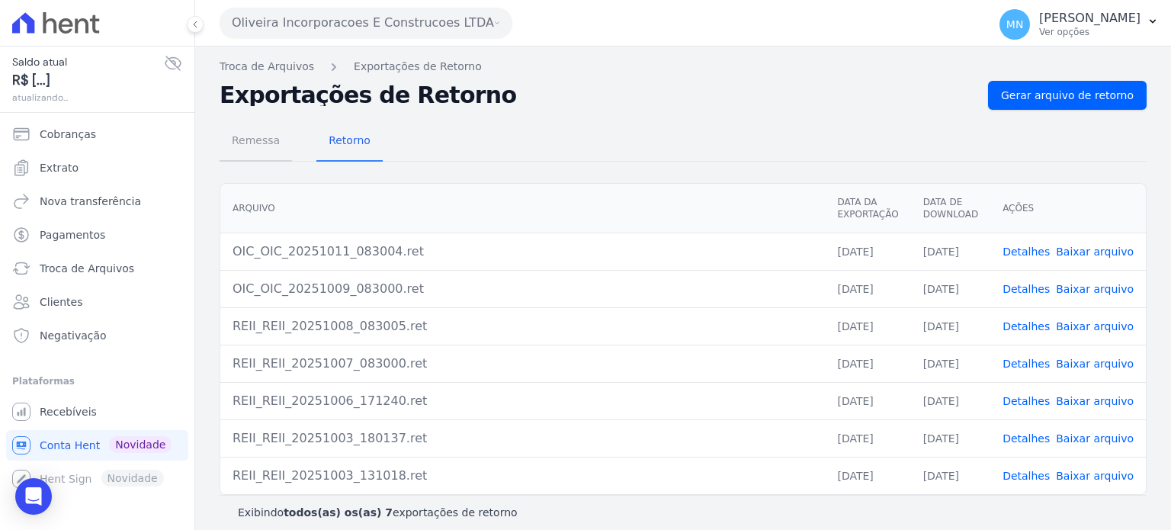
click at [264, 143] on span "Remessa" at bounding box center [256, 140] width 66 height 30
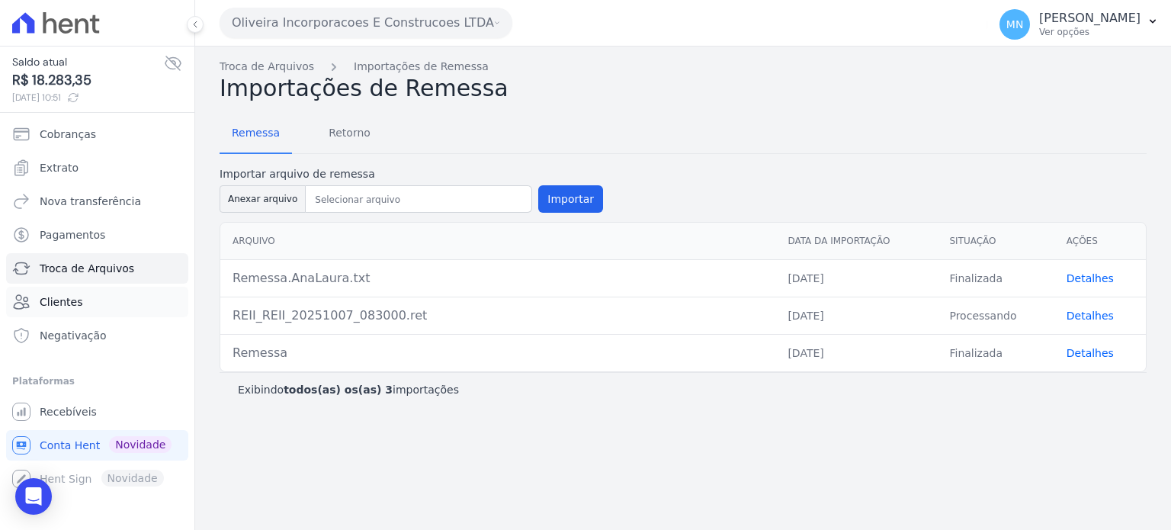
click at [101, 298] on link "Clientes" at bounding box center [97, 302] width 182 height 30
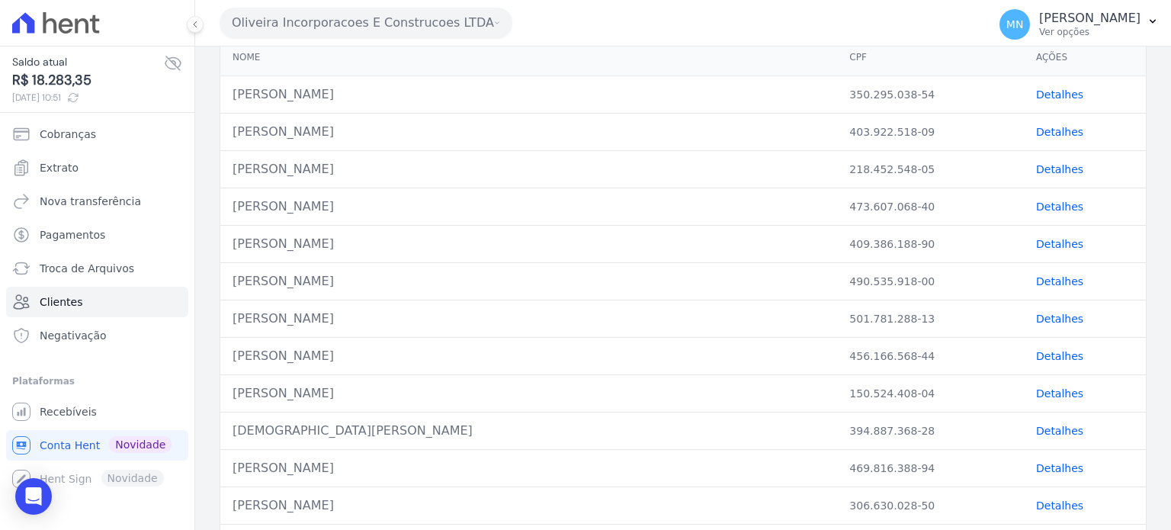
scroll to position [152, 0]
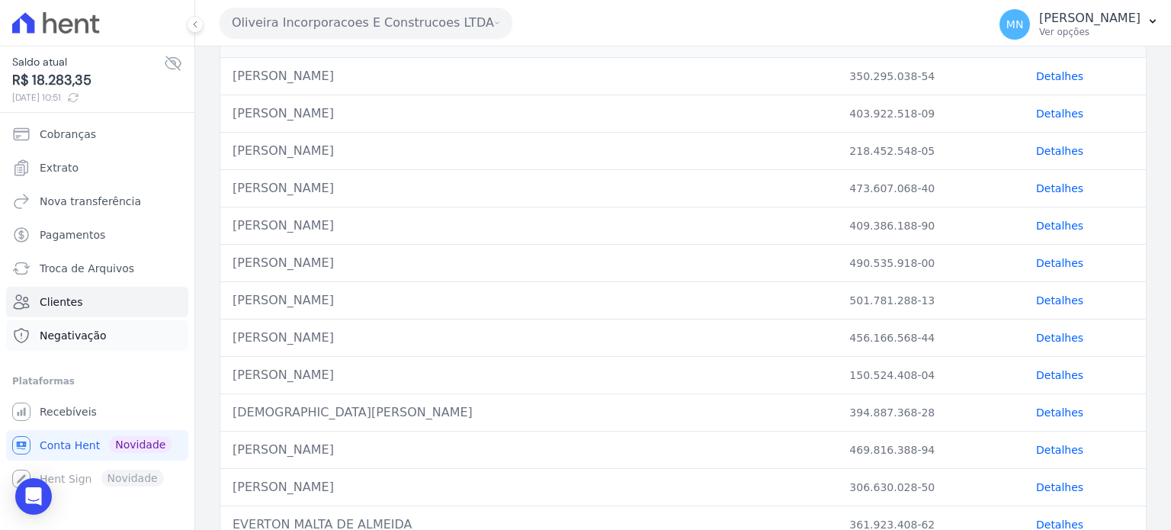
click at [108, 339] on link "Negativação" at bounding box center [97, 335] width 182 height 30
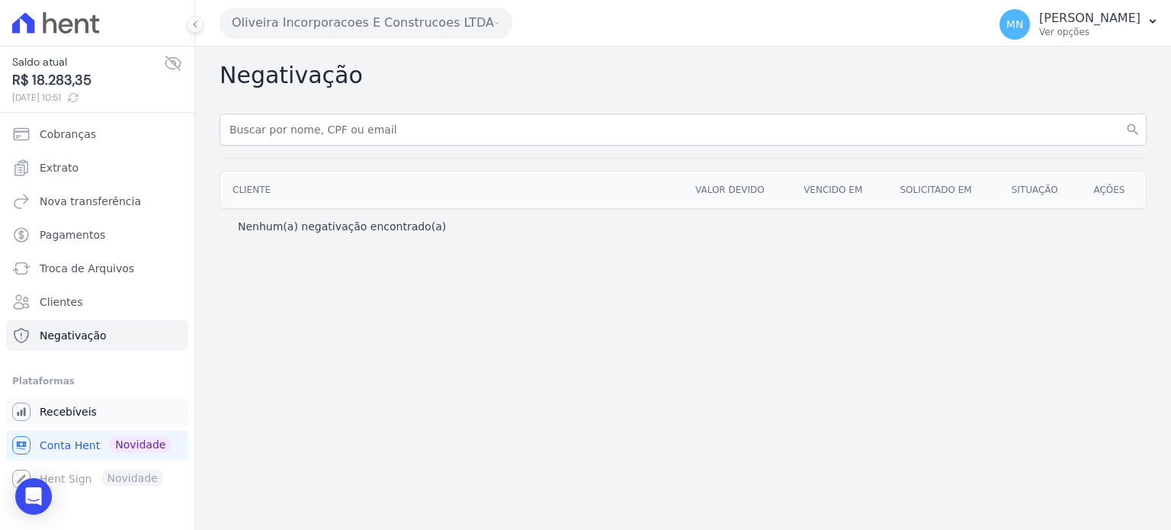
click at [91, 417] on link "Recebíveis" at bounding box center [97, 411] width 182 height 30
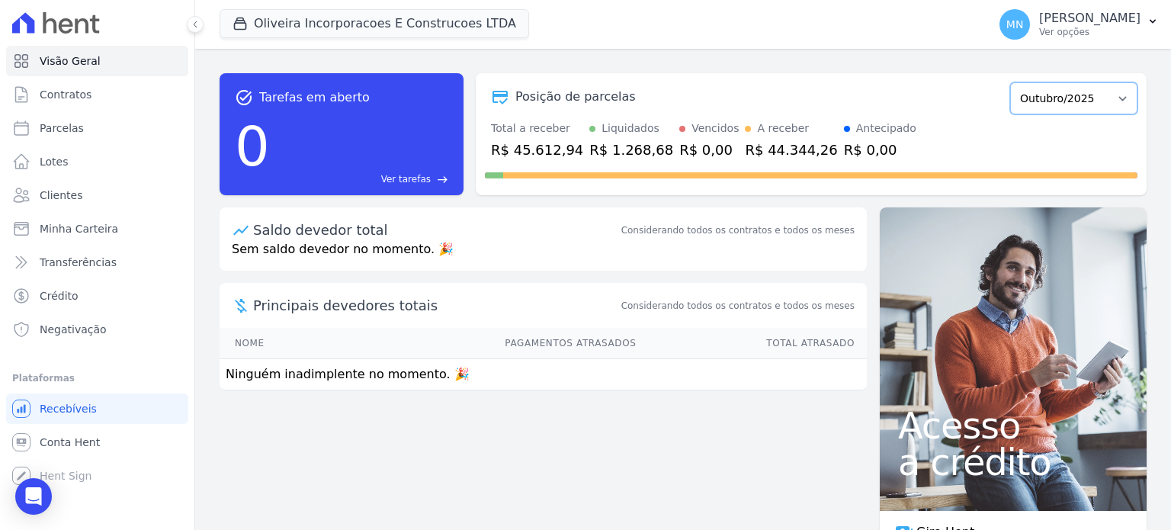
click at [1108, 103] on select "Janeiro/2024 Fevereiro/2024 Março/2024 Abril/2024 Maio/2024 Junho/2024 Julho/20…" at bounding box center [1073, 98] width 127 height 32
click at [883, 121] on div "Total a receber R$ 45.612,94 Liquidados R$ 1.268,68 Vencidos R$ 0,00 A receber …" at bounding box center [811, 140] width 652 height 40
click at [54, 476] on div "Você não possui Hent Sign ativado. Para saber mais, fale com a equipe Hent. Hen…" at bounding box center [97, 475] width 182 height 30
click at [436, 463] on div "task_alt Tarefas em aberto 0 Ver tarefas east Posição de parcelas Janeiro/2024 …" at bounding box center [683, 289] width 976 height 481
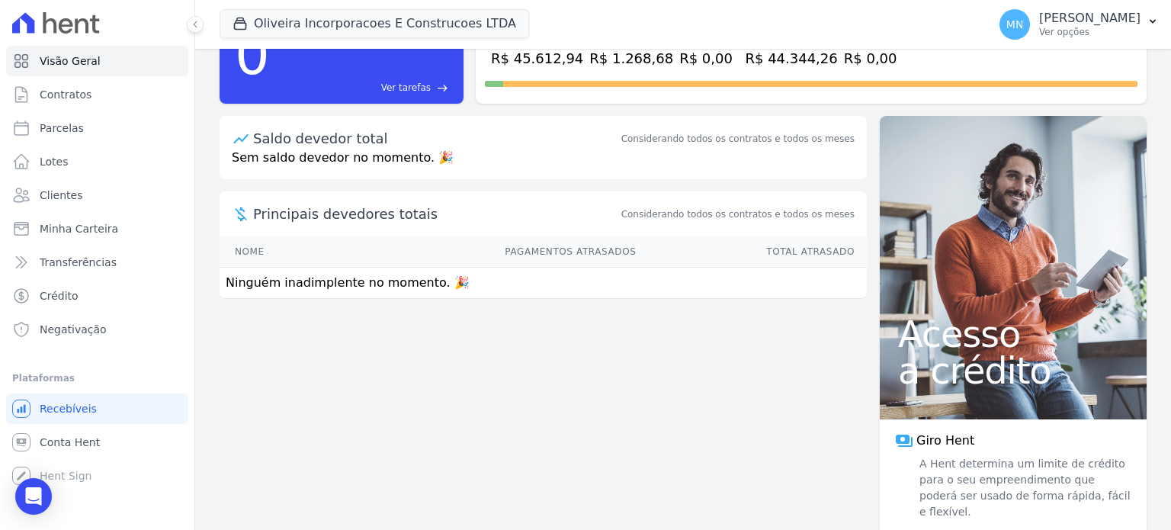
scroll to position [104, 0]
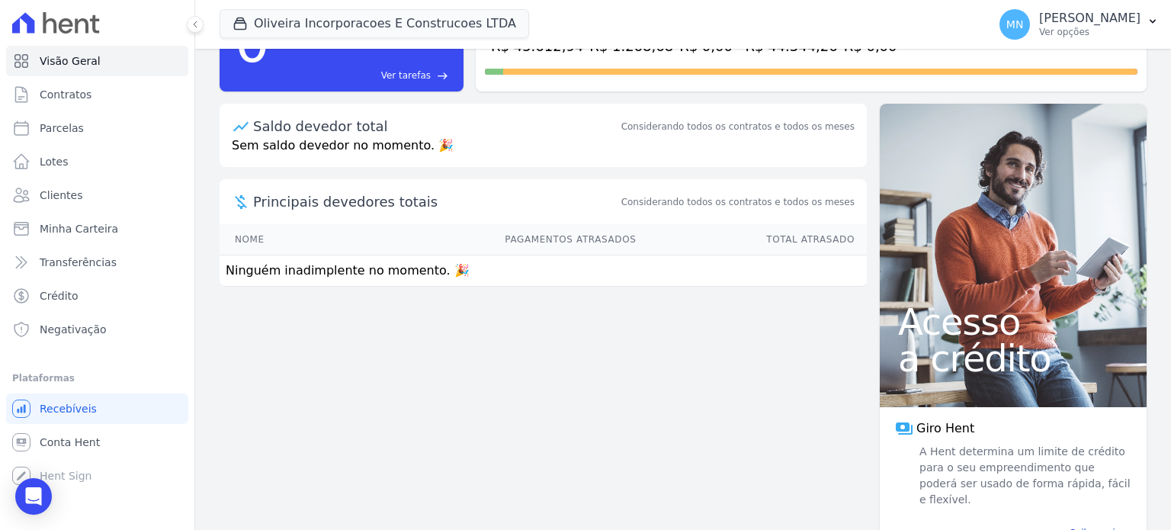
click at [368, 358] on div "task_alt Tarefas em aberto 0 Ver tarefas east Posição de parcelas [GEOGRAPHIC_D…" at bounding box center [683, 185] width 976 height 481
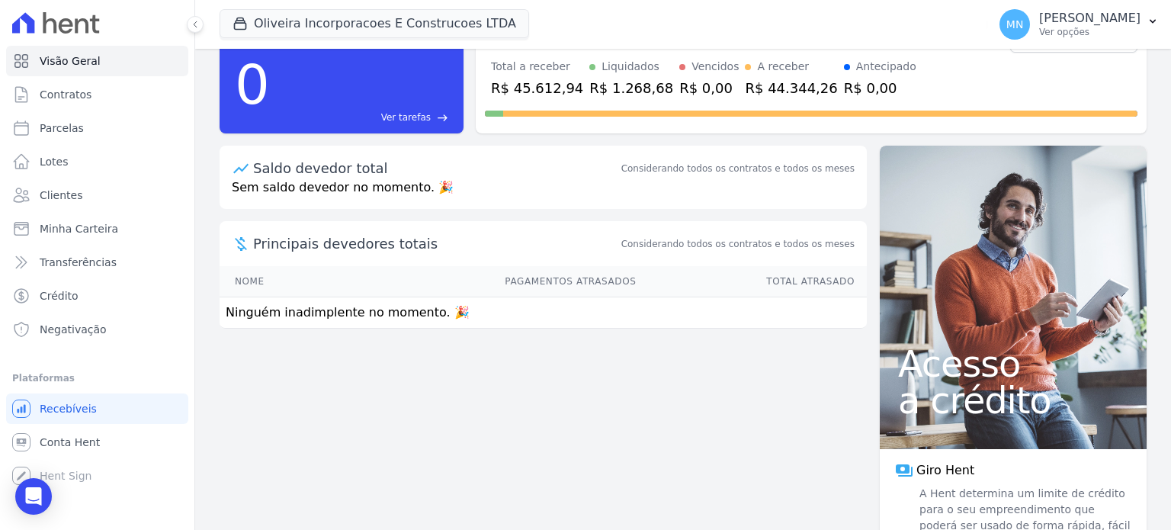
scroll to position [0, 0]
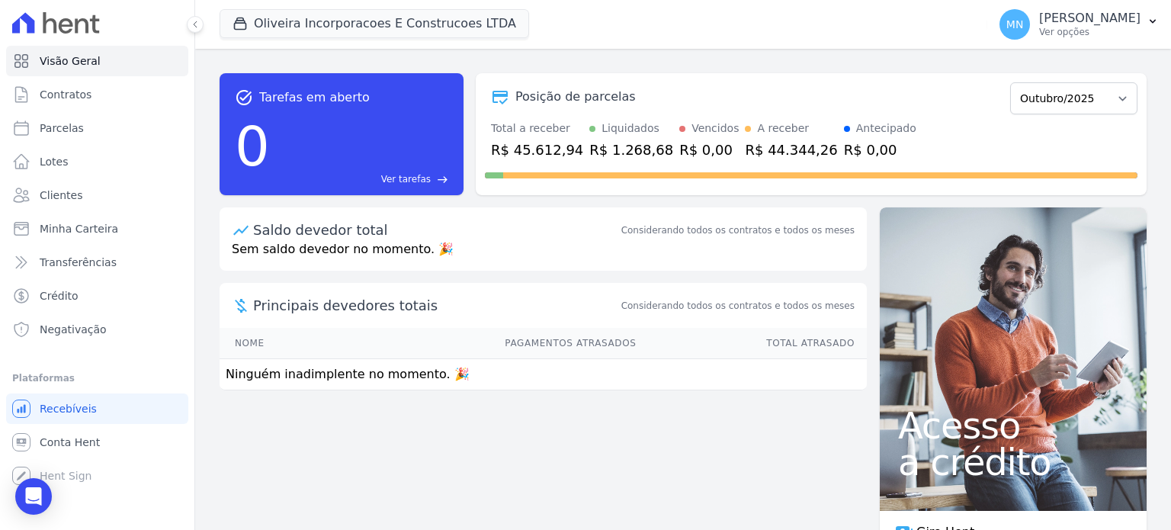
click at [379, 420] on div "task_alt Tarefas em aberto 0 Ver tarefas east Posição de parcelas Janeiro/2024 …" at bounding box center [683, 289] width 976 height 481
